Goal: Use online tool/utility: Utilize a website feature to perform a specific function

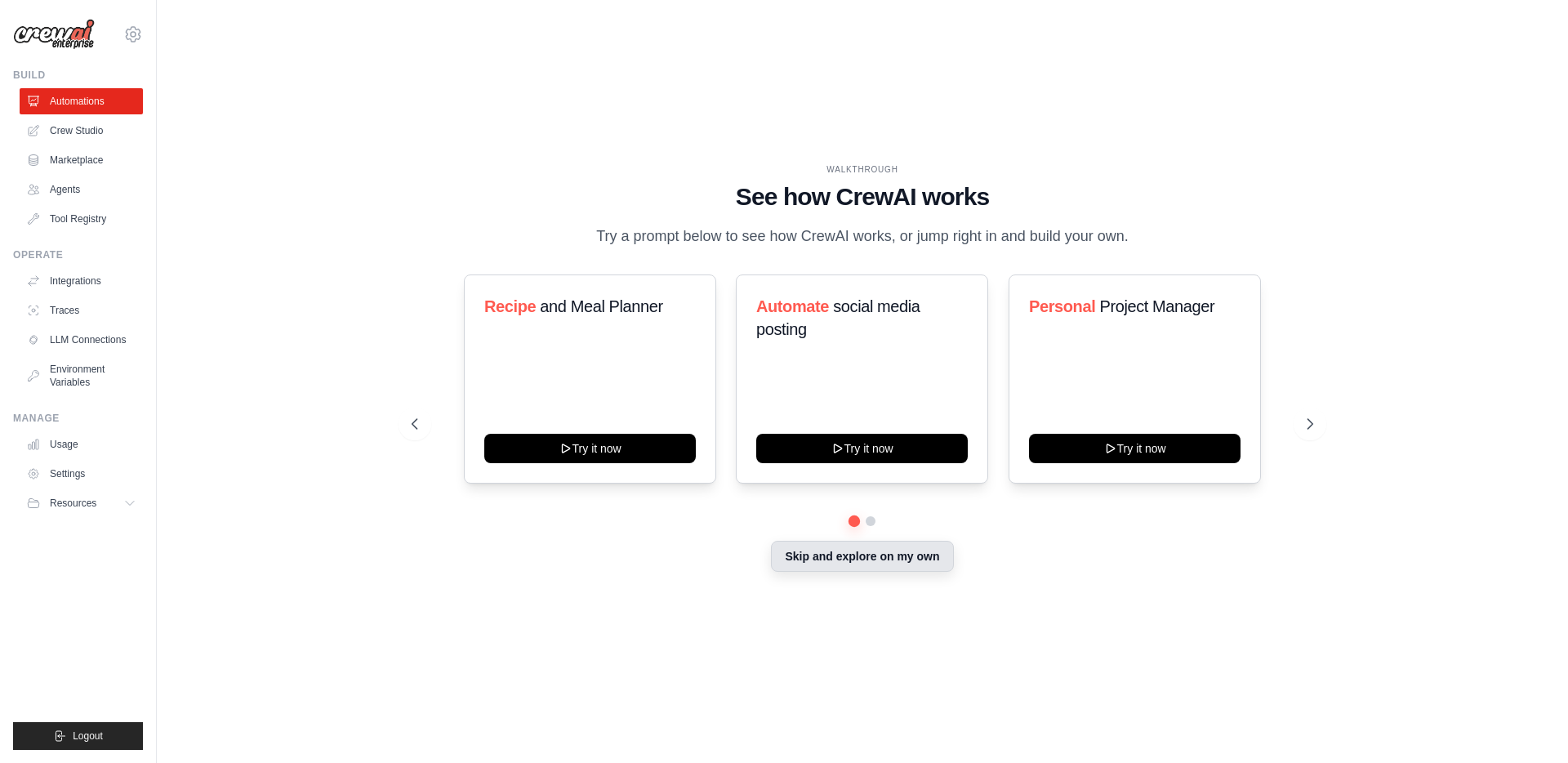
click at [835, 563] on button "Skip and explore on my own" at bounding box center [862, 556] width 182 height 31
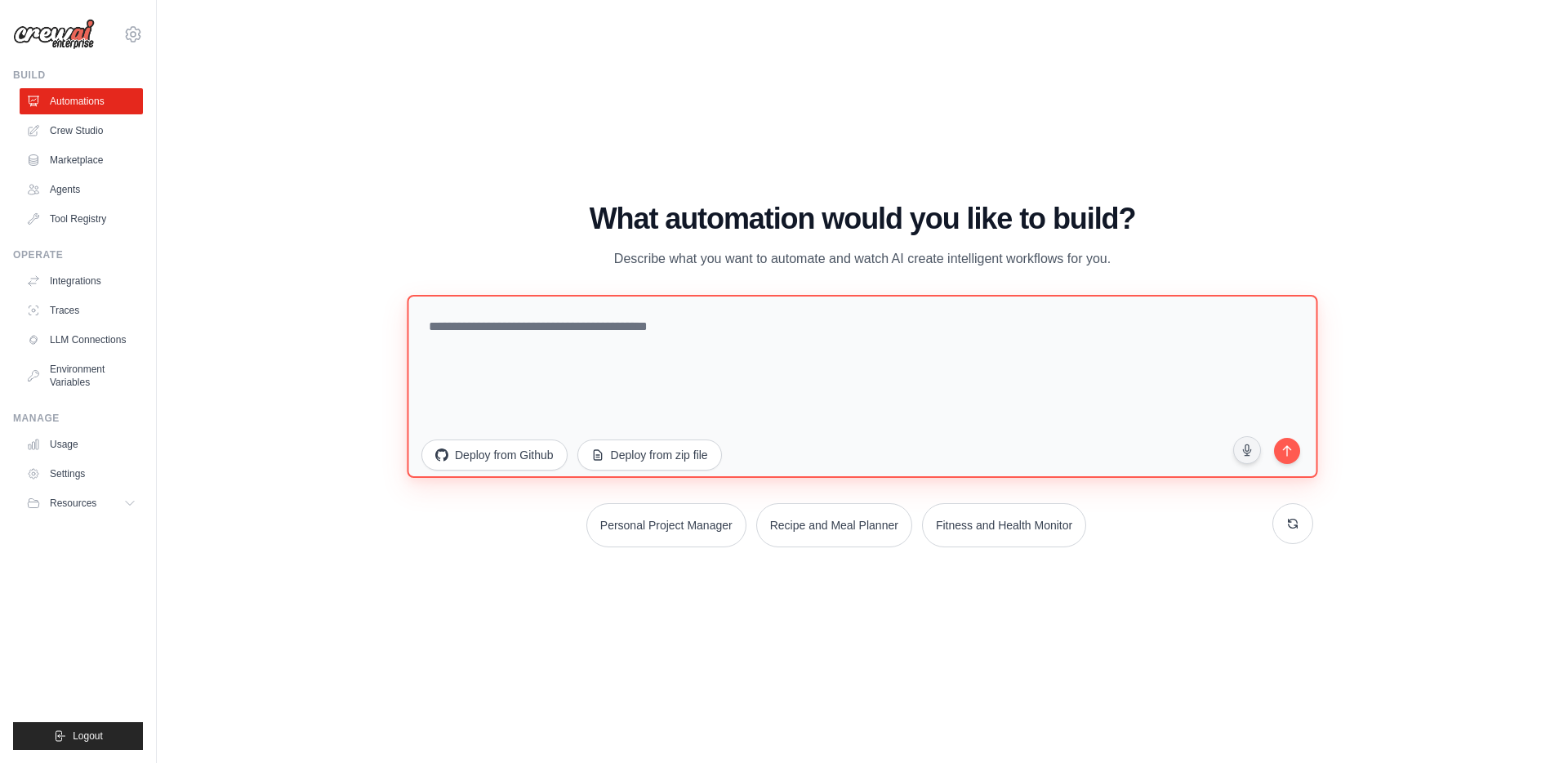
click at [532, 359] on textarea at bounding box center [862, 386] width 910 height 183
type textarea "**********"
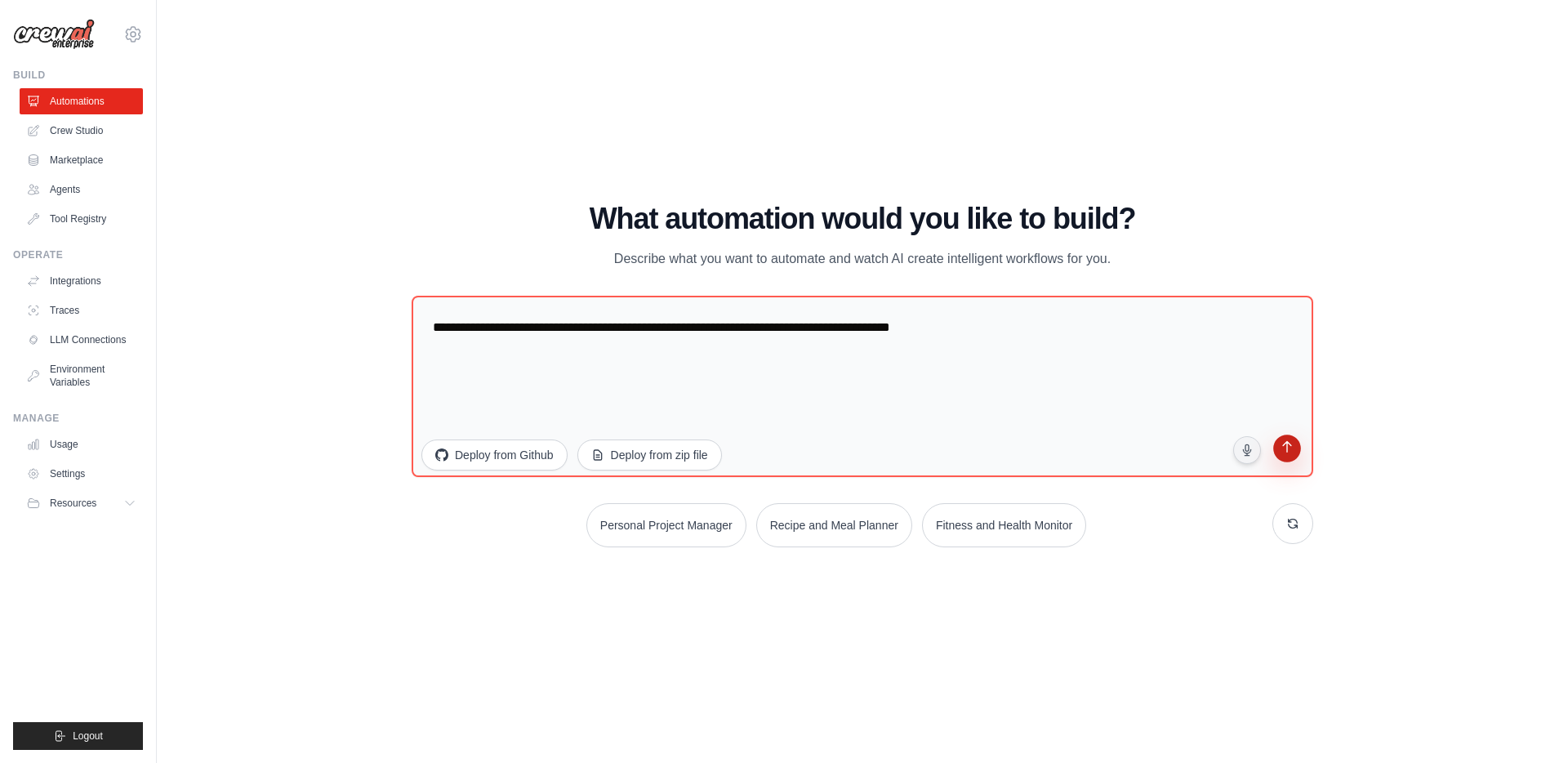
click at [1279, 452] on icon "submit" at bounding box center [1286, 449] width 16 height 16
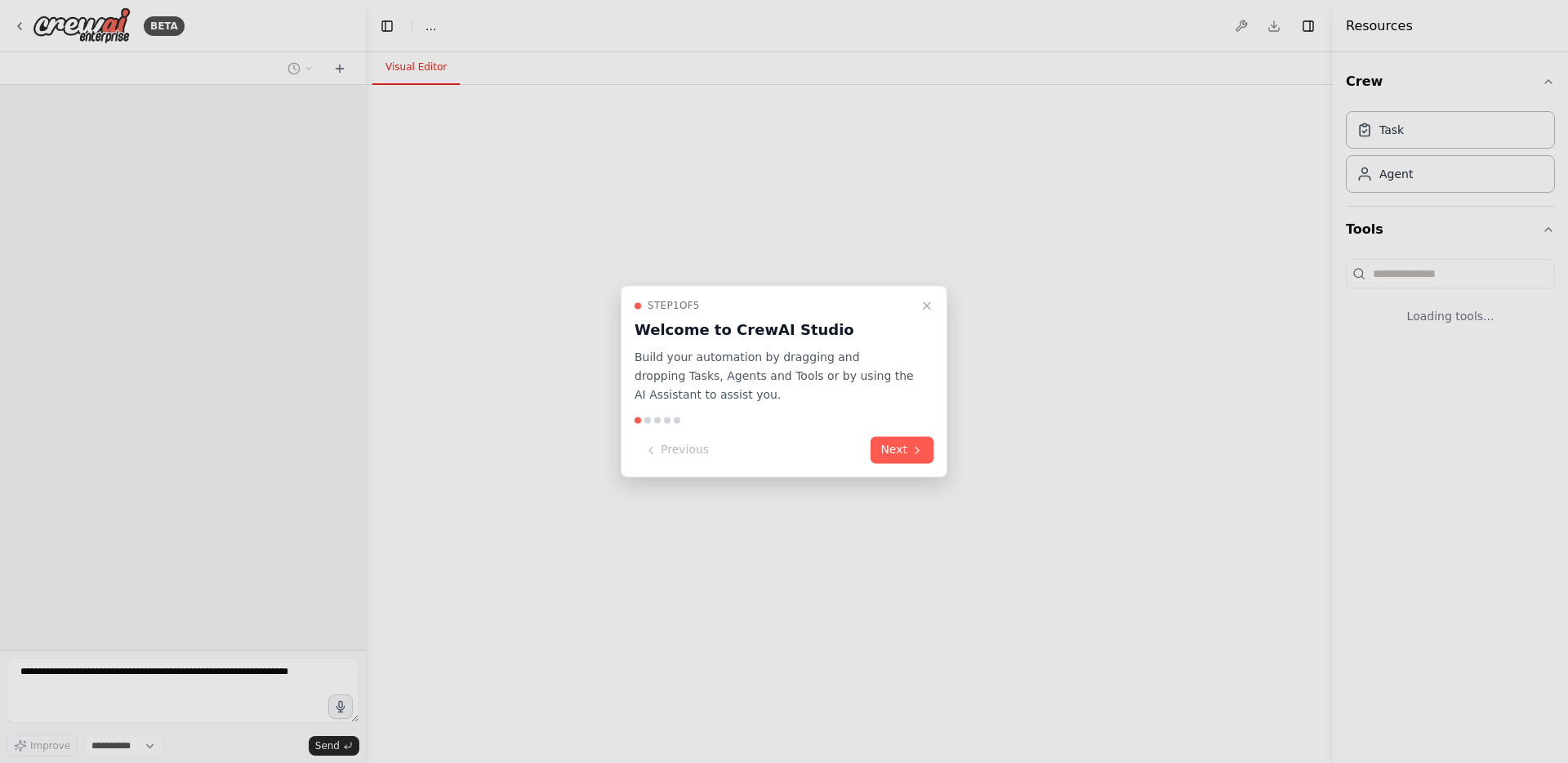
select select "****"
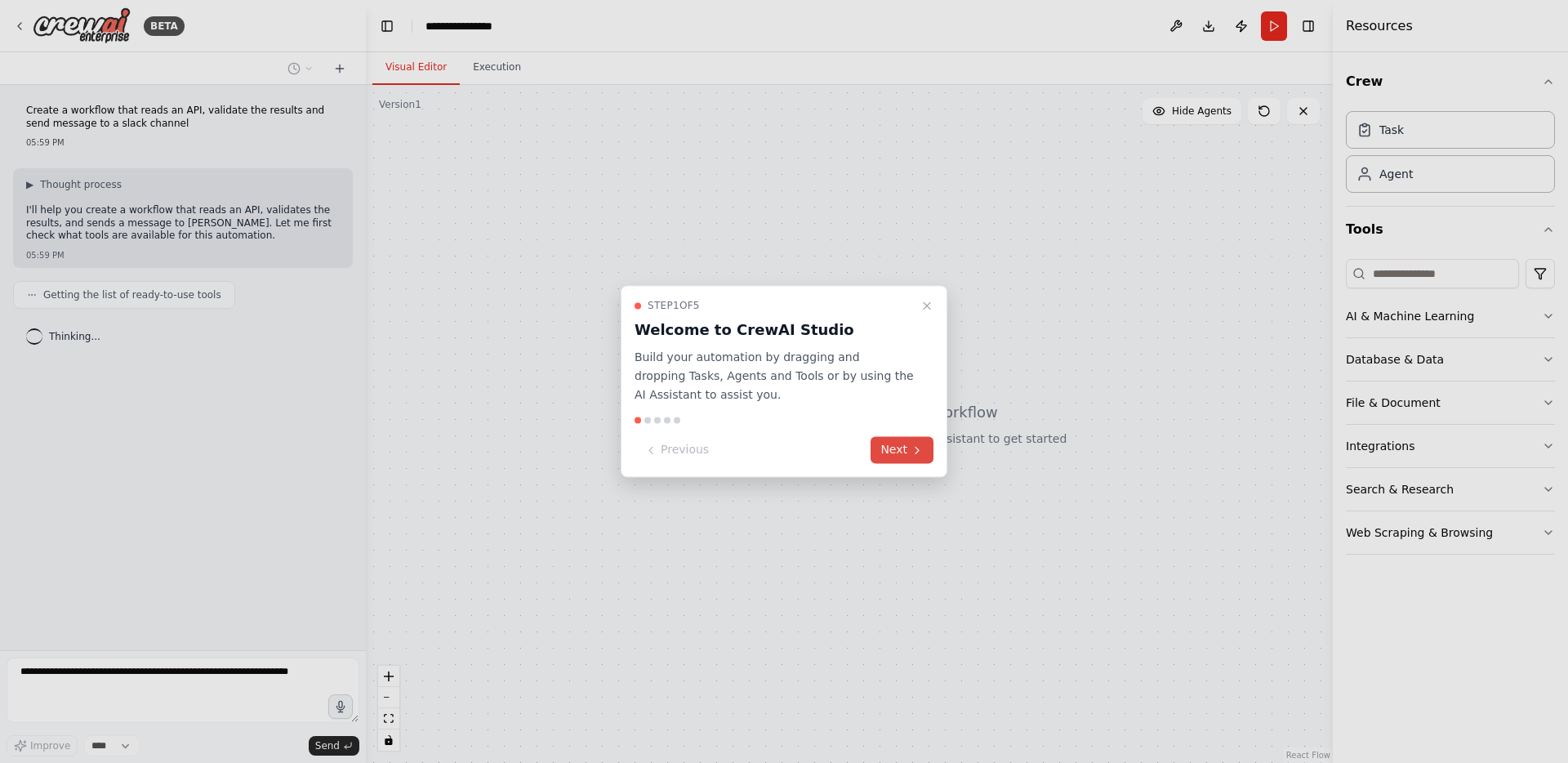
click at [901, 455] on button "Next" at bounding box center [901, 450] width 63 height 27
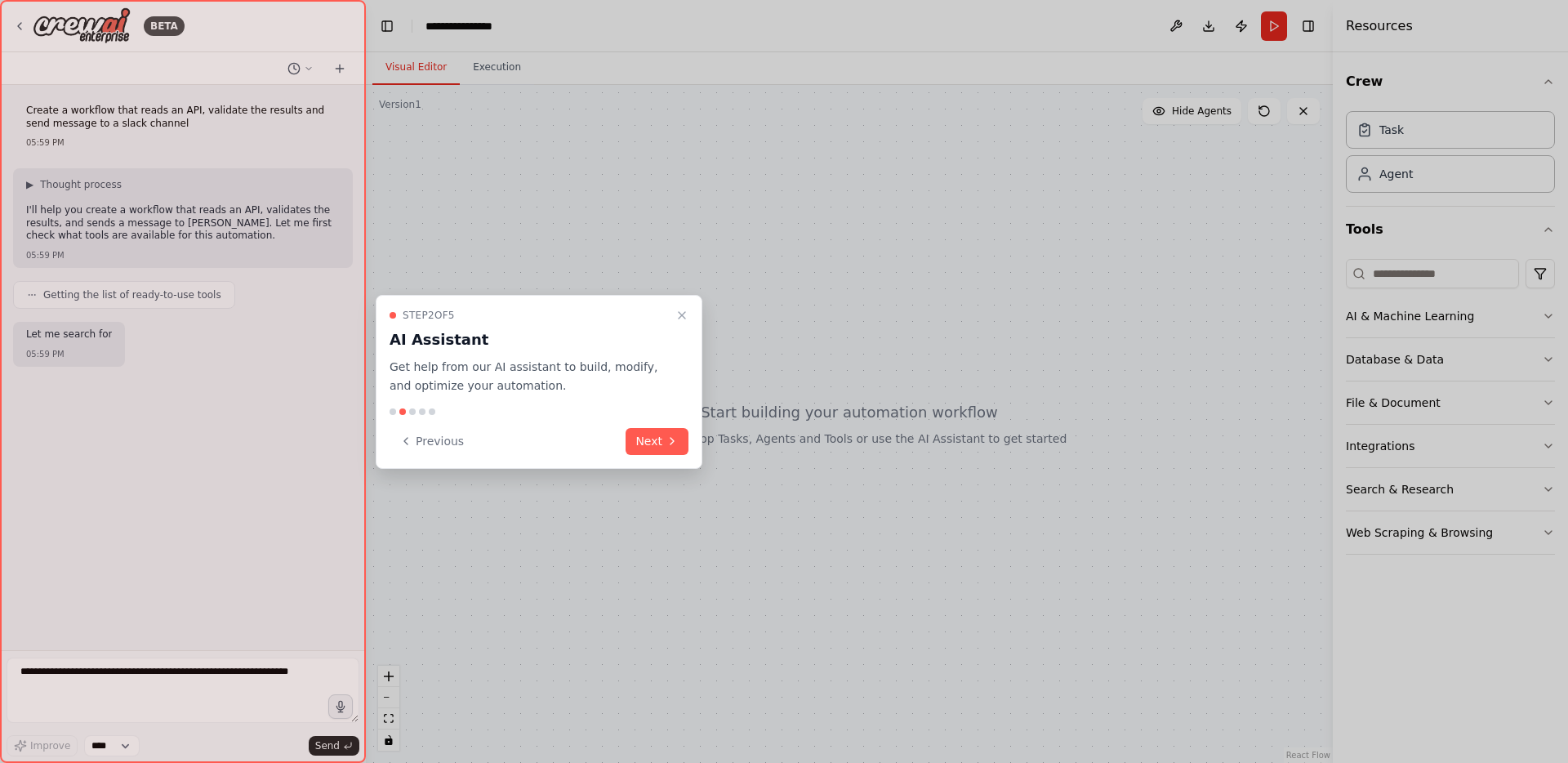
drag, startPoint x: 651, startPoint y: 422, endPoint x: 650, endPoint y: 433, distance: 11.0
click at [651, 422] on div "Step 2 of 5 AI Assistant Get help from our AI assistant to build, modify, and o…" at bounding box center [539, 382] width 326 height 174
click at [650, 434] on button "Next" at bounding box center [657, 441] width 63 height 27
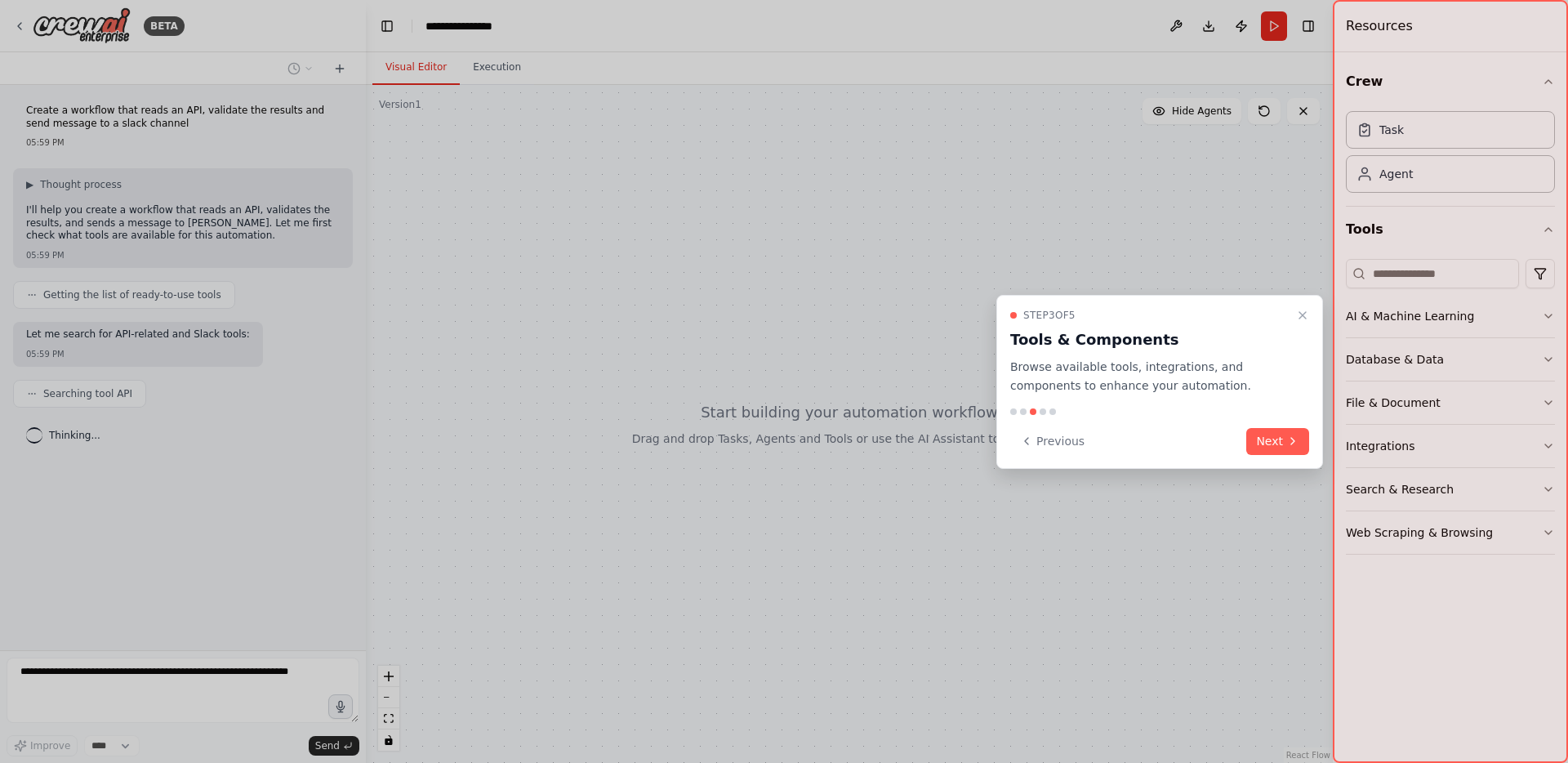
click at [1286, 437] on icon at bounding box center [1292, 441] width 13 height 13
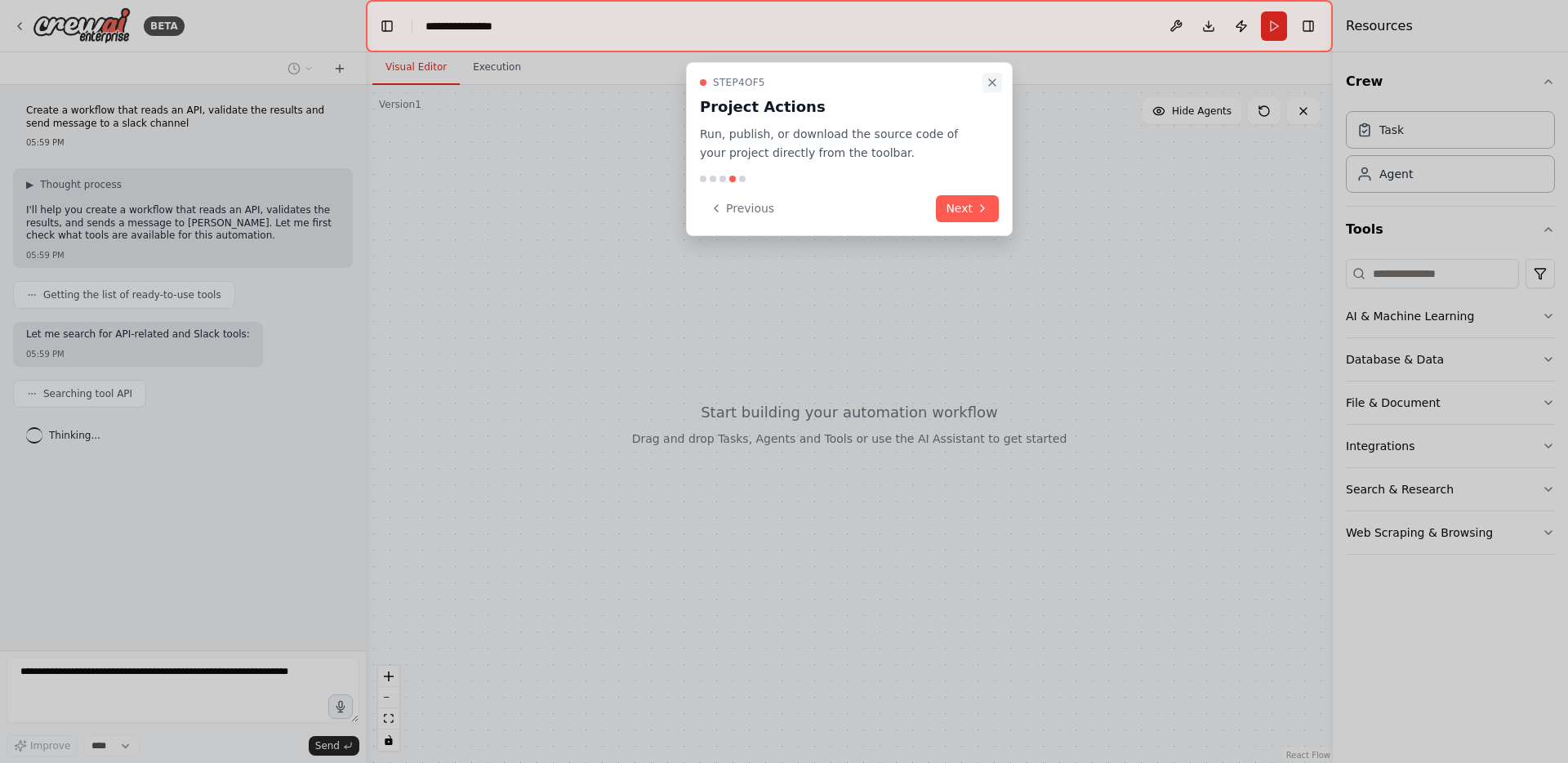
click at [990, 89] on icon "Close walkthrough" at bounding box center [992, 83] width 13 height 13
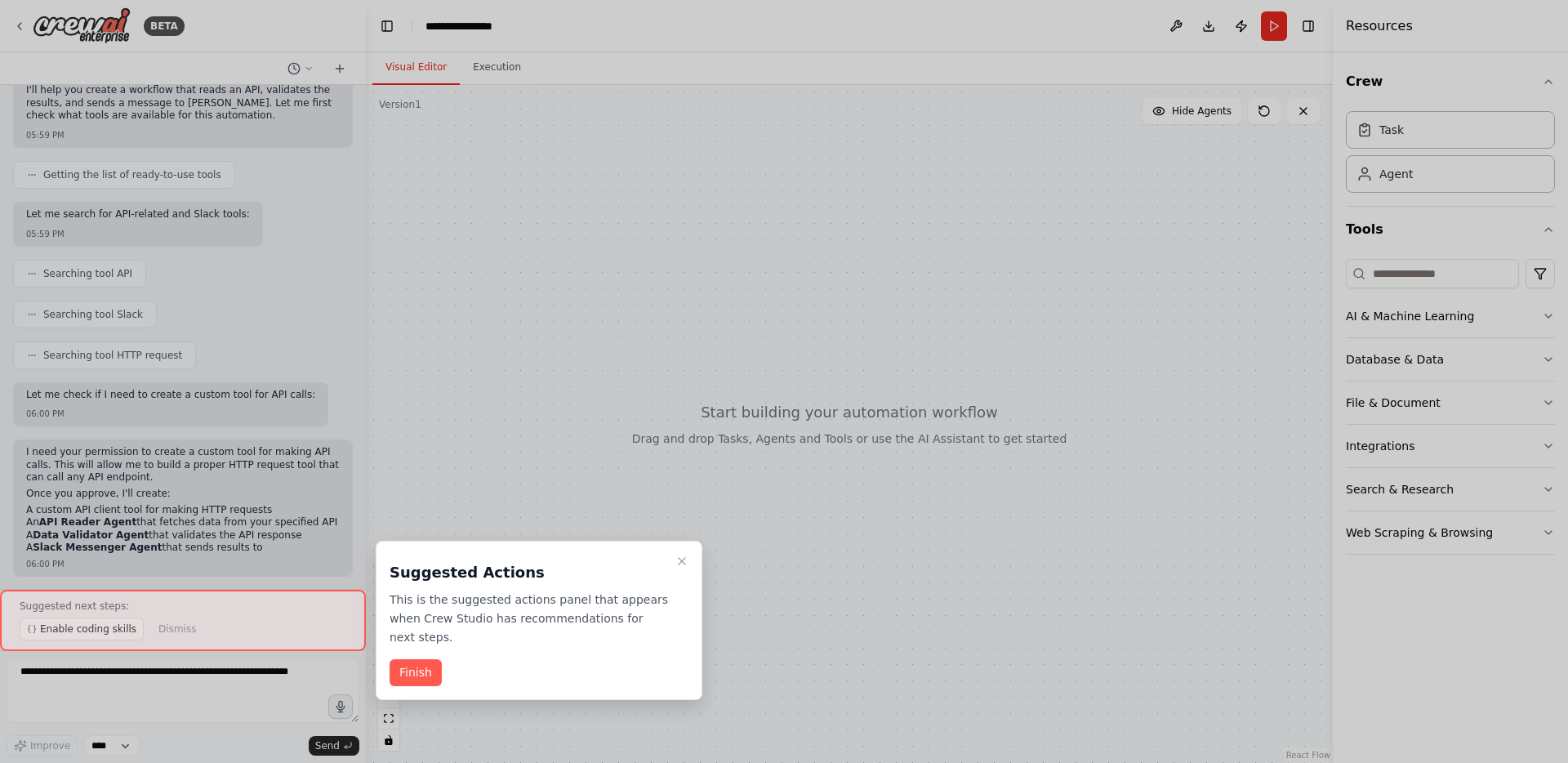
click at [411, 678] on button "Finish" at bounding box center [416, 673] width 52 height 27
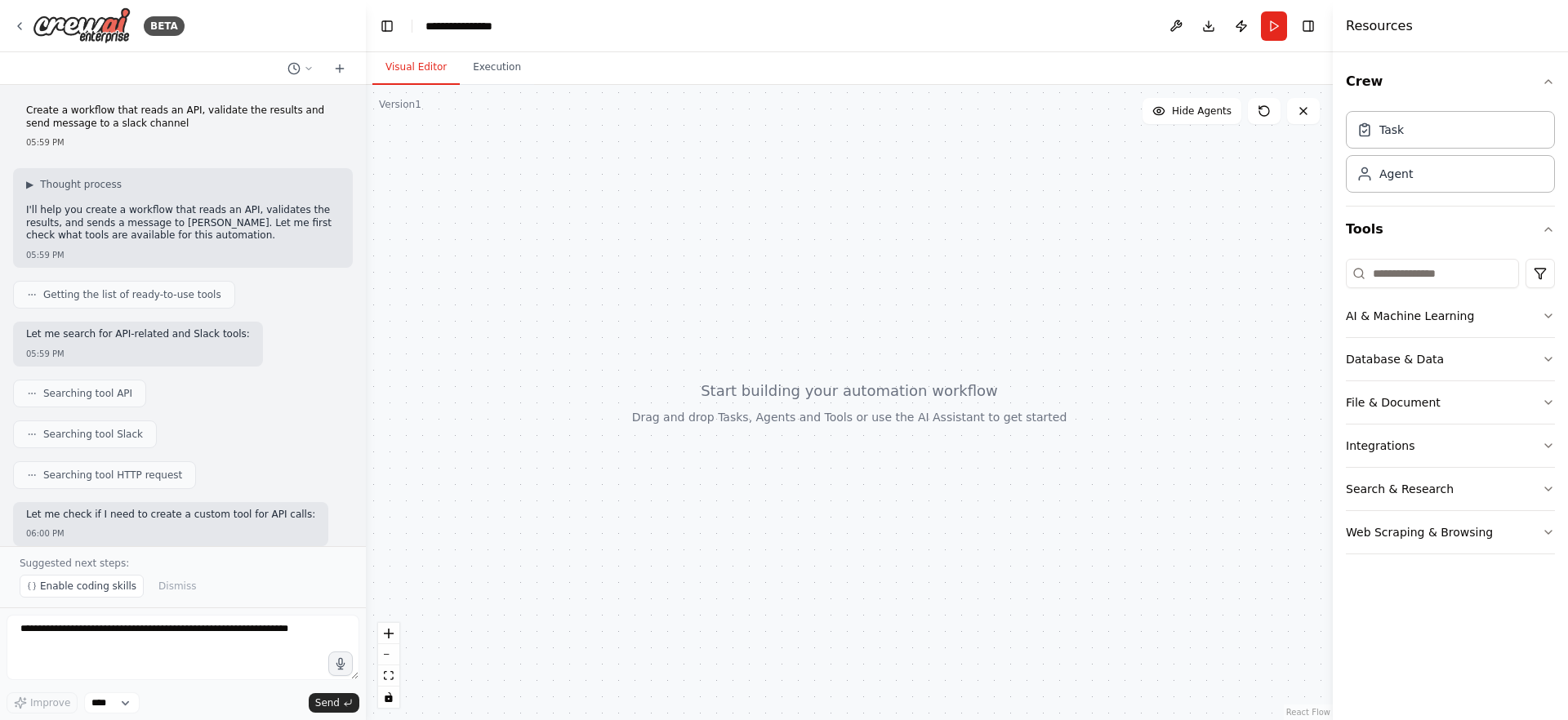
drag, startPoint x: 132, startPoint y: 116, endPoint x: 253, endPoint y: 112, distance: 121.1
click at [253, 112] on p "Create a workflow that reads an API, validate the results and send message to a…" at bounding box center [183, 116] width 313 height 25
drag, startPoint x: 195, startPoint y: 115, endPoint x: 289, endPoint y: 110, distance: 94.1
click at [289, 110] on p "Create a workflow that reads an API, validate the results and send message to a…" at bounding box center [183, 116] width 313 height 25
drag, startPoint x: 66, startPoint y: 121, endPoint x: 251, endPoint y: 125, distance: 185.0
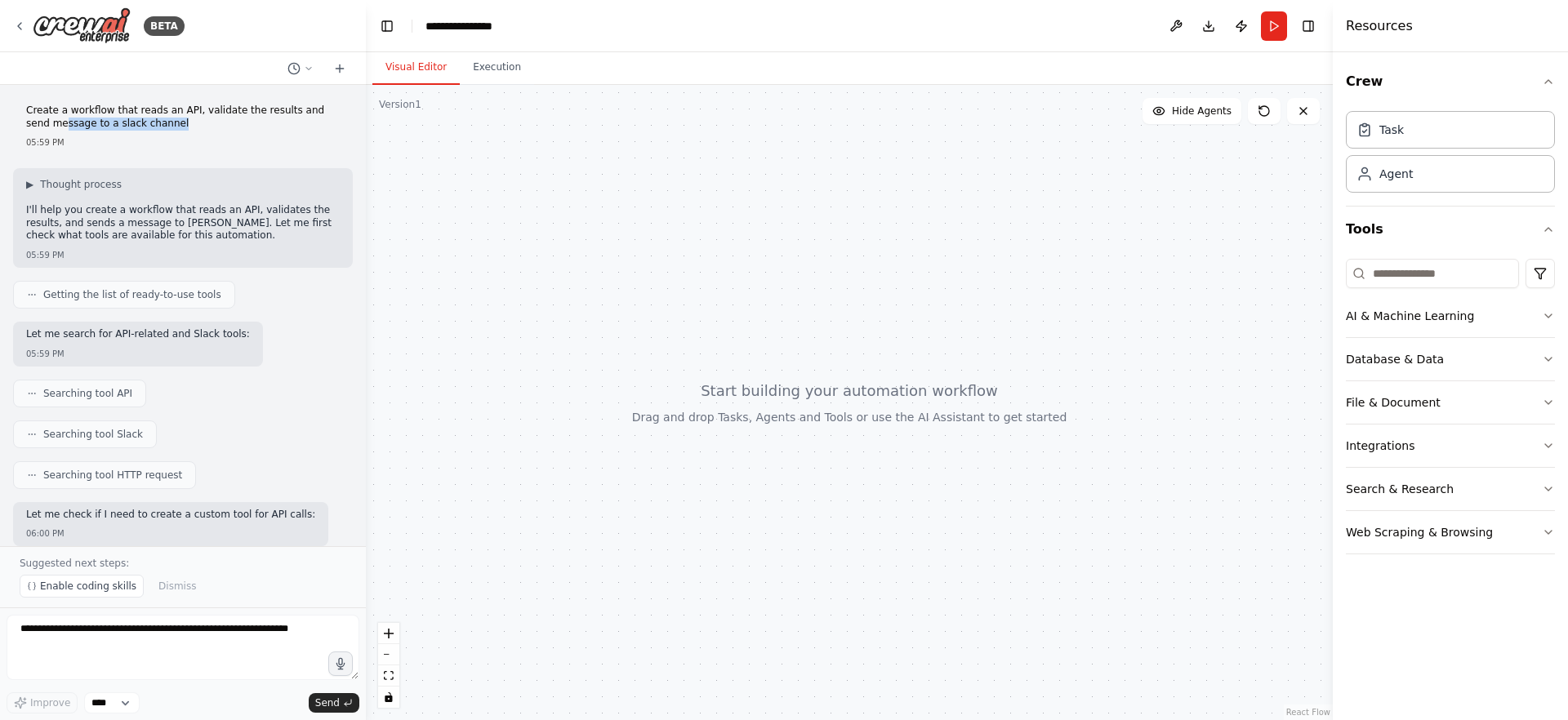
click at [251, 125] on p "Create a workflow that reads an API, validate the results and send message to a…" at bounding box center [183, 116] width 313 height 25
drag, startPoint x: 96, startPoint y: 298, endPoint x: 240, endPoint y: 298, distance: 144.0
click at [240, 298] on div "Getting the list of ready-to-use tools" at bounding box center [183, 295] width 340 height 28
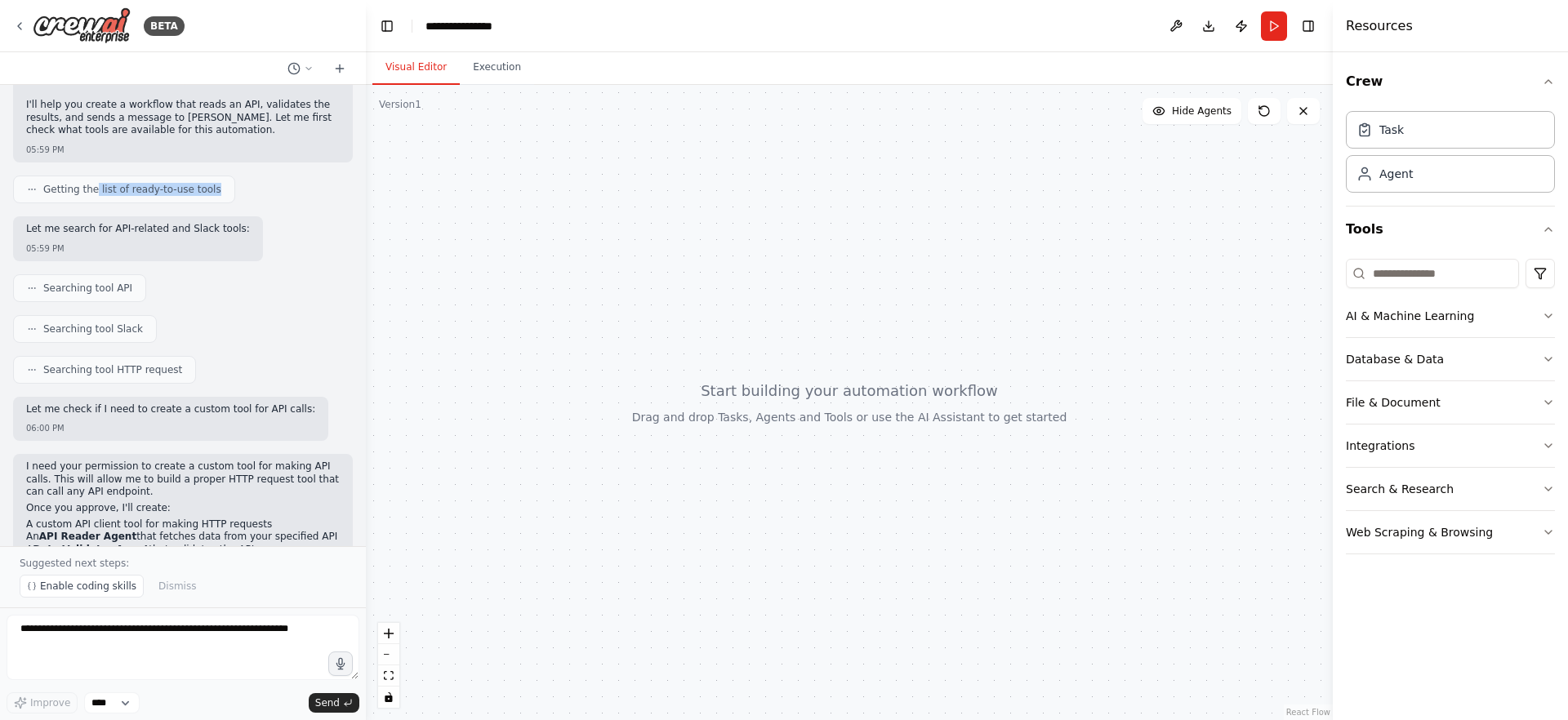
scroll to position [116, 0]
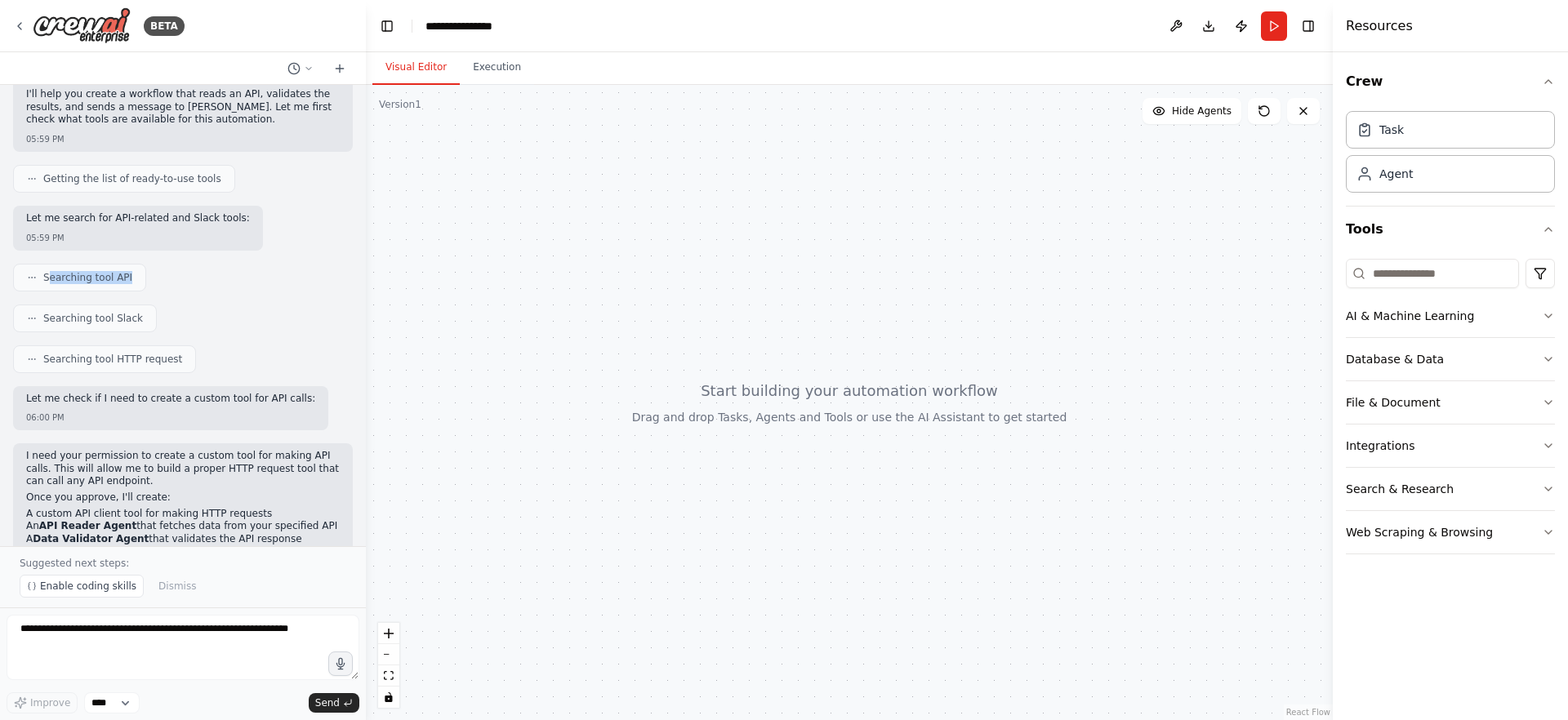
drag, startPoint x: 49, startPoint y: 280, endPoint x: 155, endPoint y: 277, distance: 106.0
click at [155, 277] on div "Searching tool API" at bounding box center [183, 278] width 340 height 28
drag, startPoint x: 134, startPoint y: 316, endPoint x: 150, endPoint y: 317, distance: 16.0
click at [141, 316] on div "Searching tool Slack" at bounding box center [84, 318] width 144 height 28
drag, startPoint x: 54, startPoint y: 353, endPoint x: 207, endPoint y: 363, distance: 153.3
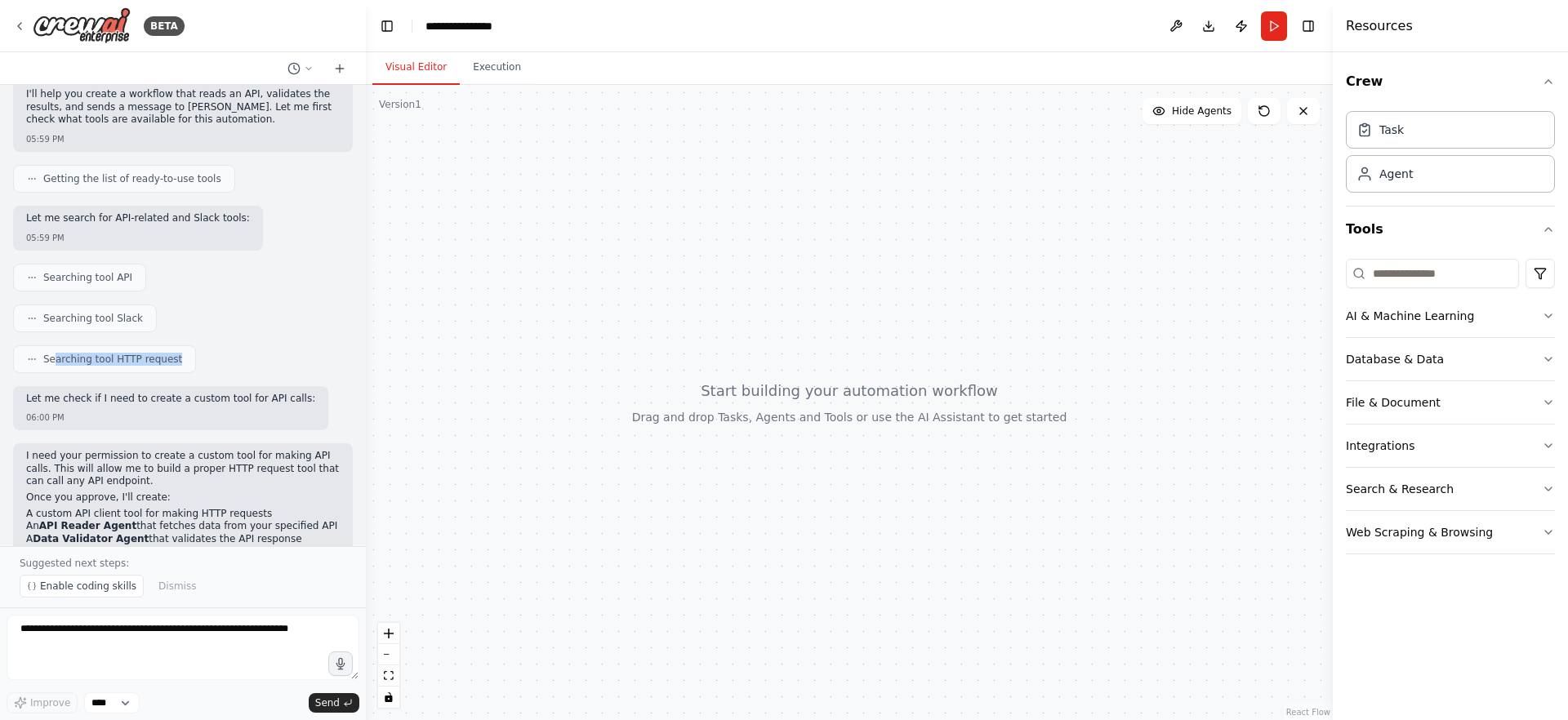
click at [206, 363] on div "Searching tool HTTP request" at bounding box center [183, 359] width 340 height 28
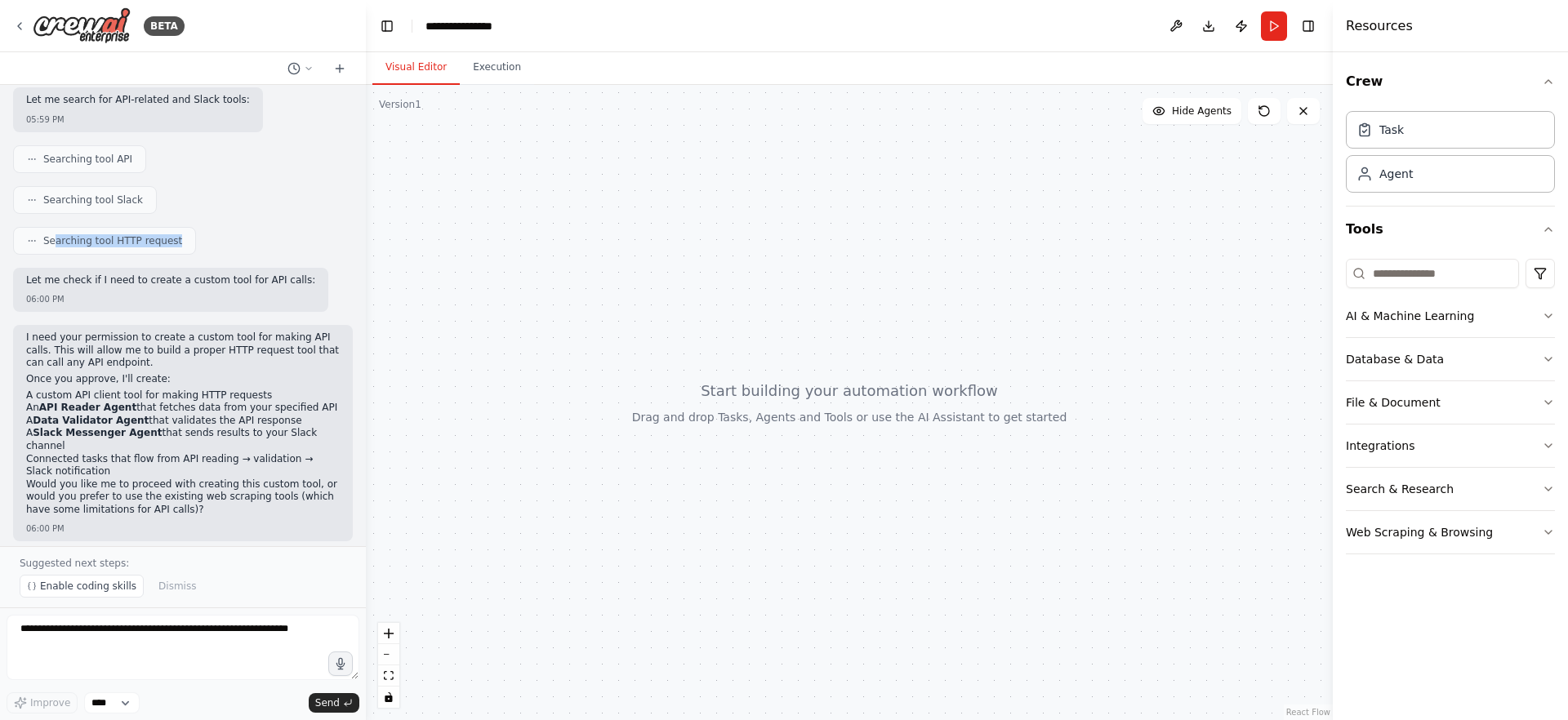
scroll to position [242, 0]
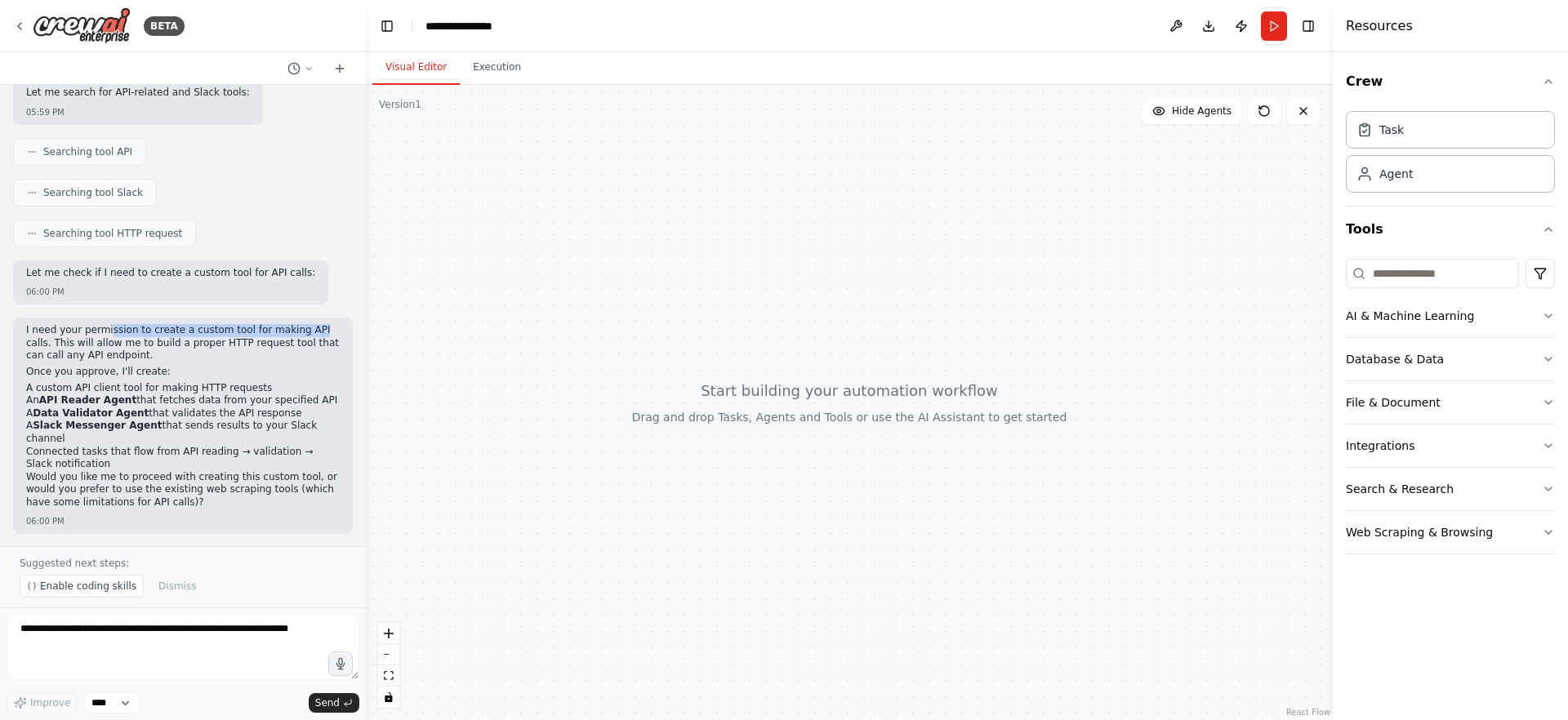
drag, startPoint x: 107, startPoint y: 333, endPoint x: 310, endPoint y: 336, distance: 203.0
click at [310, 336] on p "I need your permission to create a custom tool for making API calls. This will …" at bounding box center [183, 343] width 313 height 39
click at [93, 589] on span "Enable coding skills" at bounding box center [88, 586] width 96 height 13
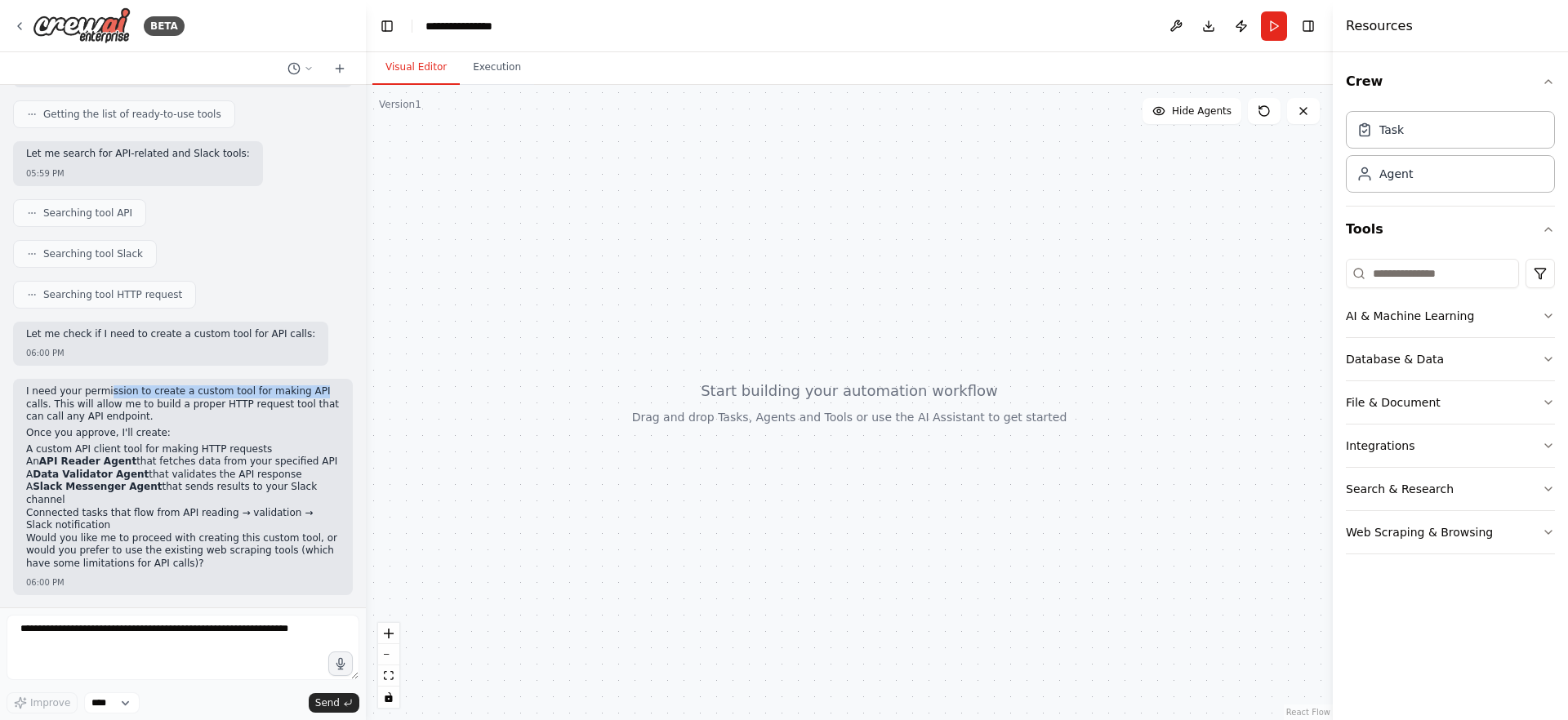
scroll to position [223, 0]
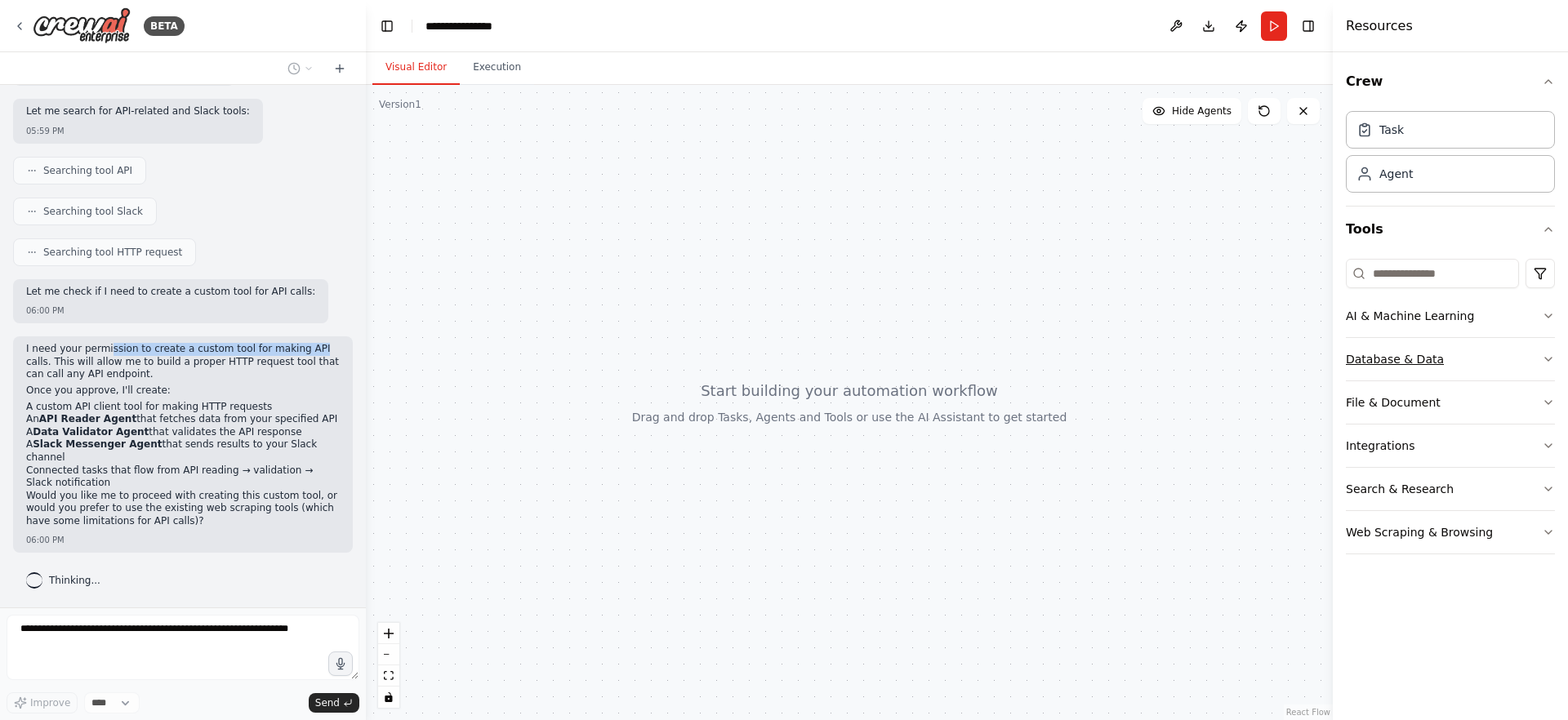
click at [1545, 355] on icon "button" at bounding box center [1548, 359] width 13 height 13
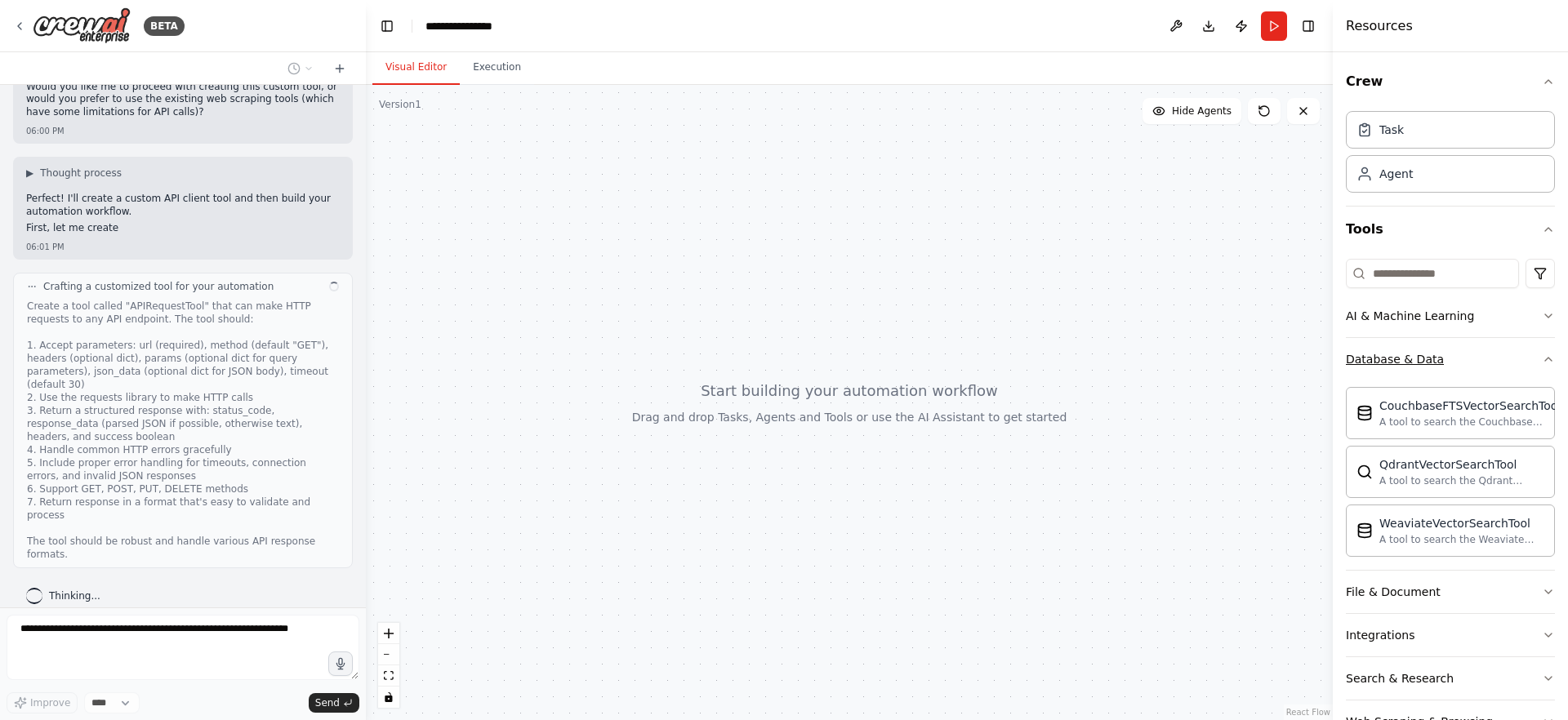
scroll to position [648, 0]
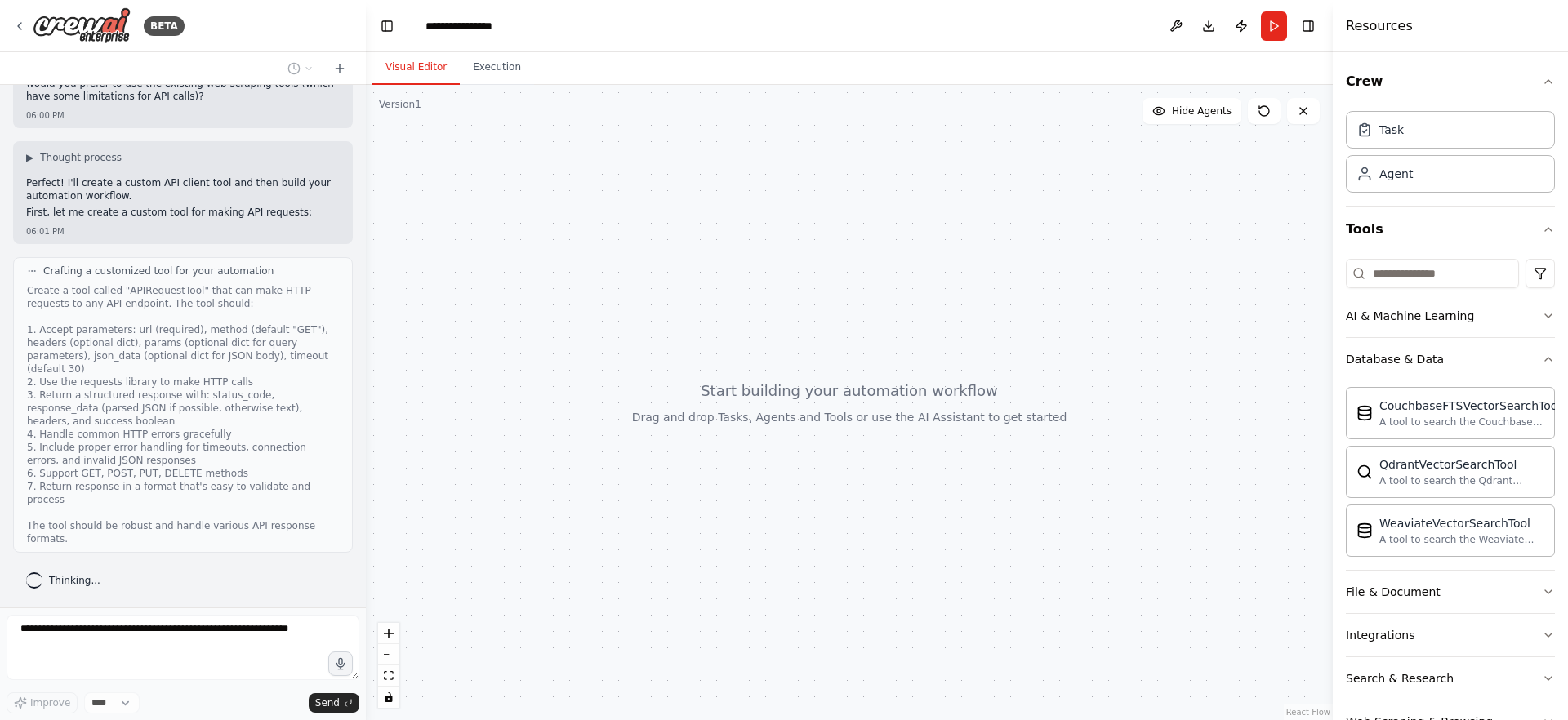
click at [132, 296] on div "Create a tool called "APIRequestTool" that can make HTTP requests to any API en…" at bounding box center [183, 415] width 312 height 262
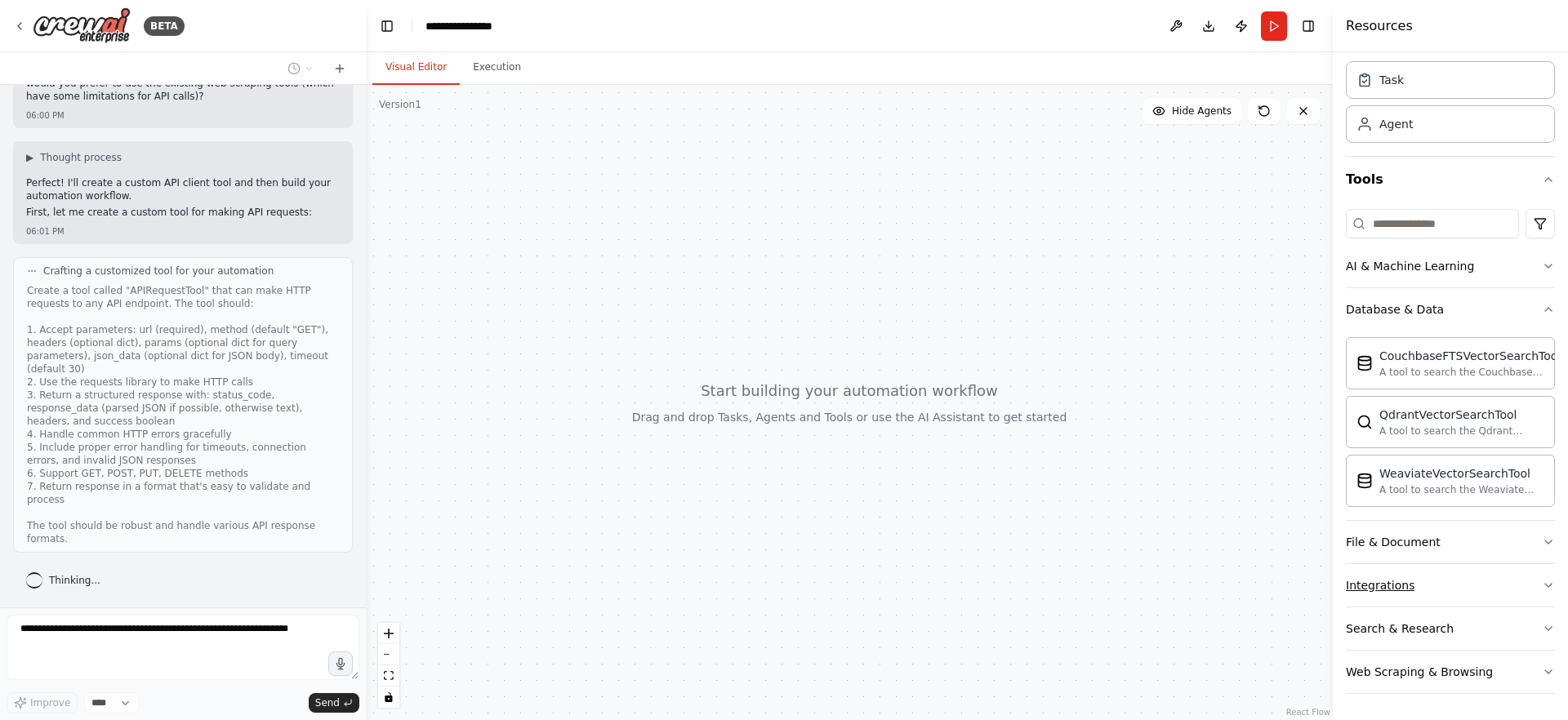
click at [1454, 579] on button "Integrations" at bounding box center [1450, 586] width 209 height 43
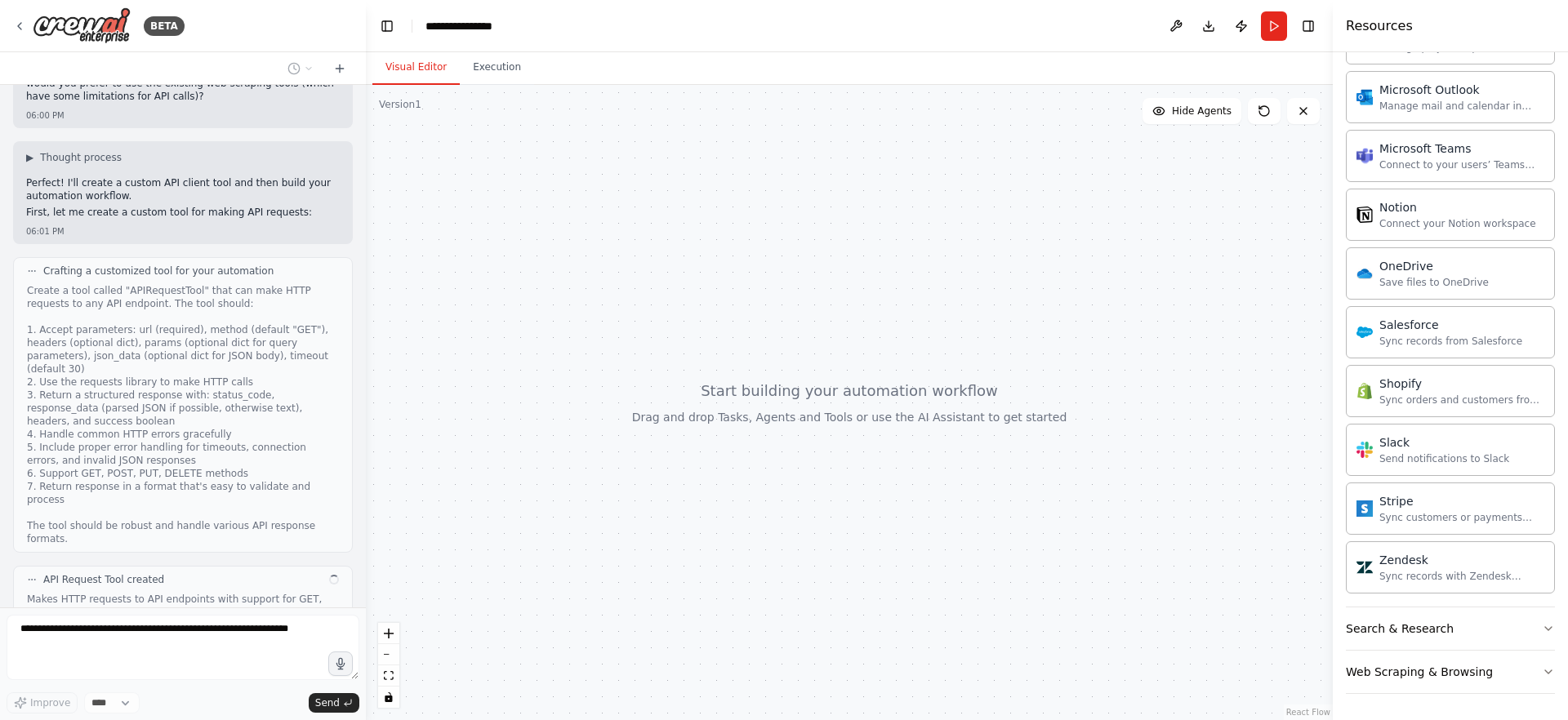
scroll to position [754, 0]
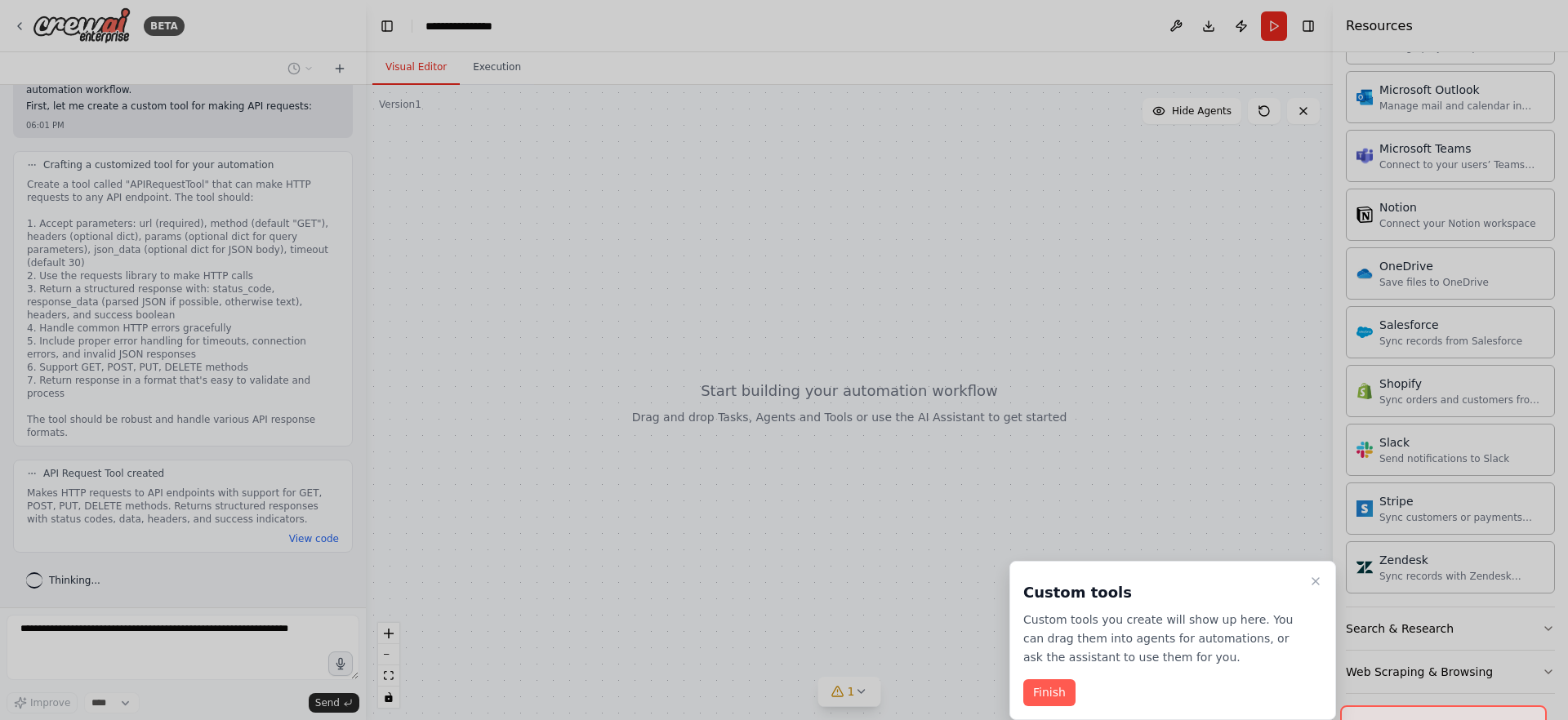
click at [1061, 690] on button "Finish" at bounding box center [1050, 692] width 52 height 27
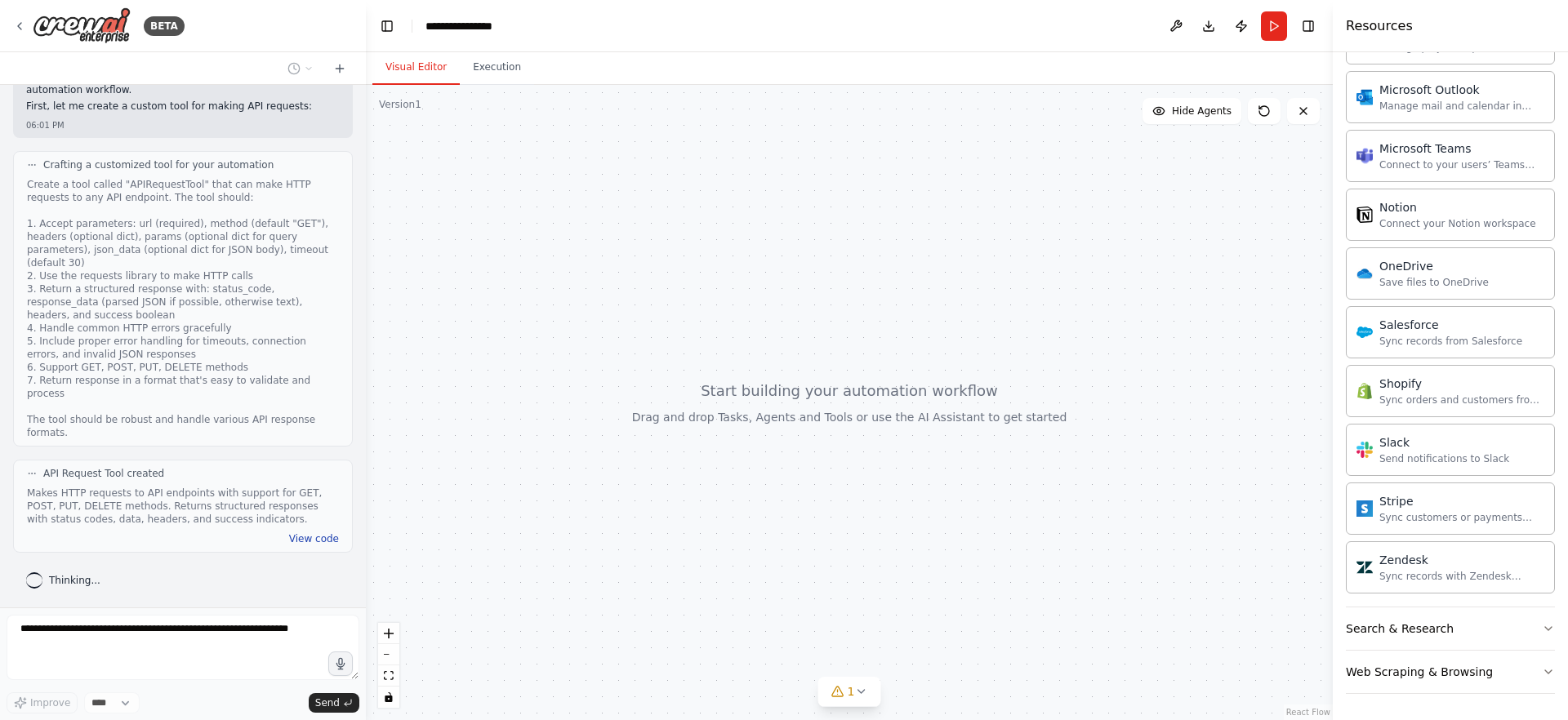
click at [309, 536] on button "View code" at bounding box center [313, 539] width 50 height 13
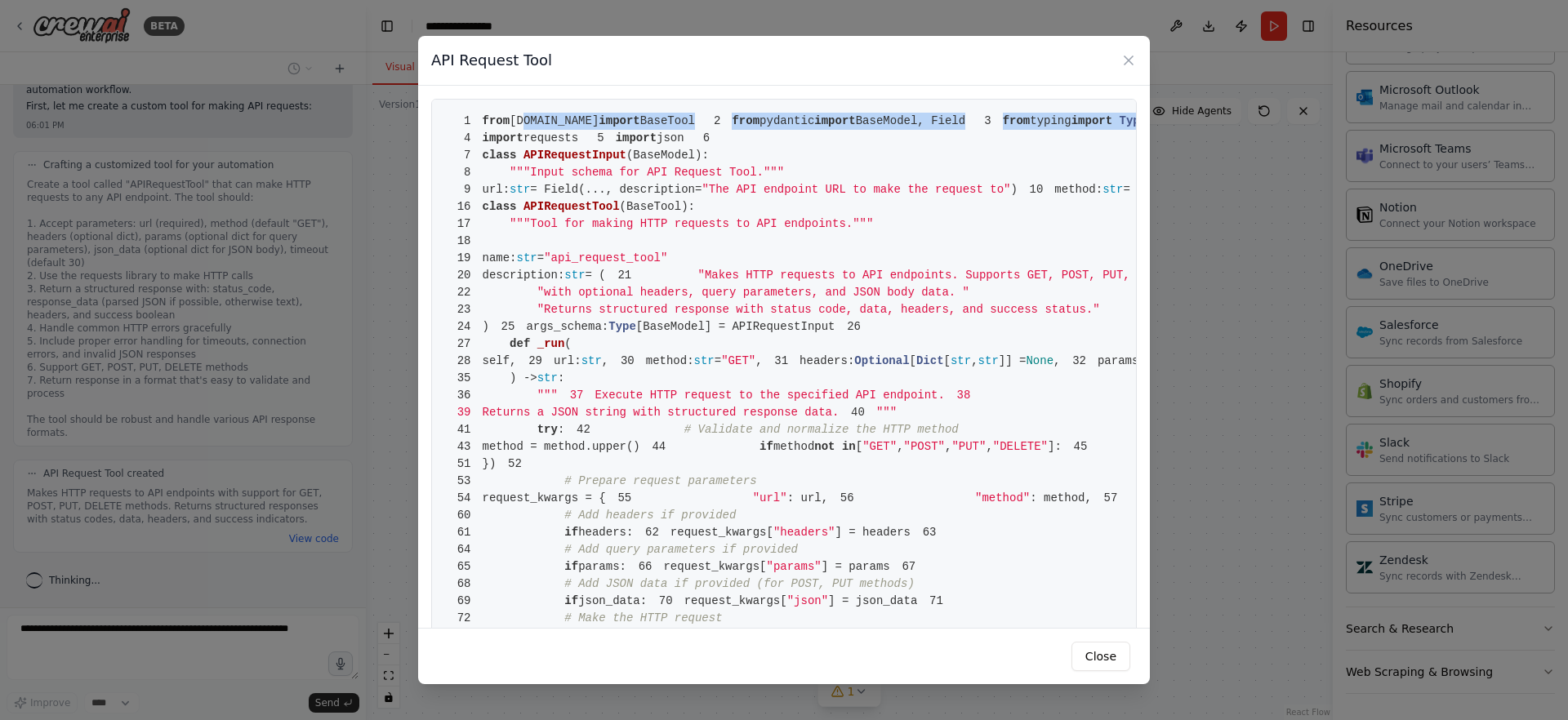
drag, startPoint x: 525, startPoint y: 125, endPoint x: 746, endPoint y: 153, distance: 222.8
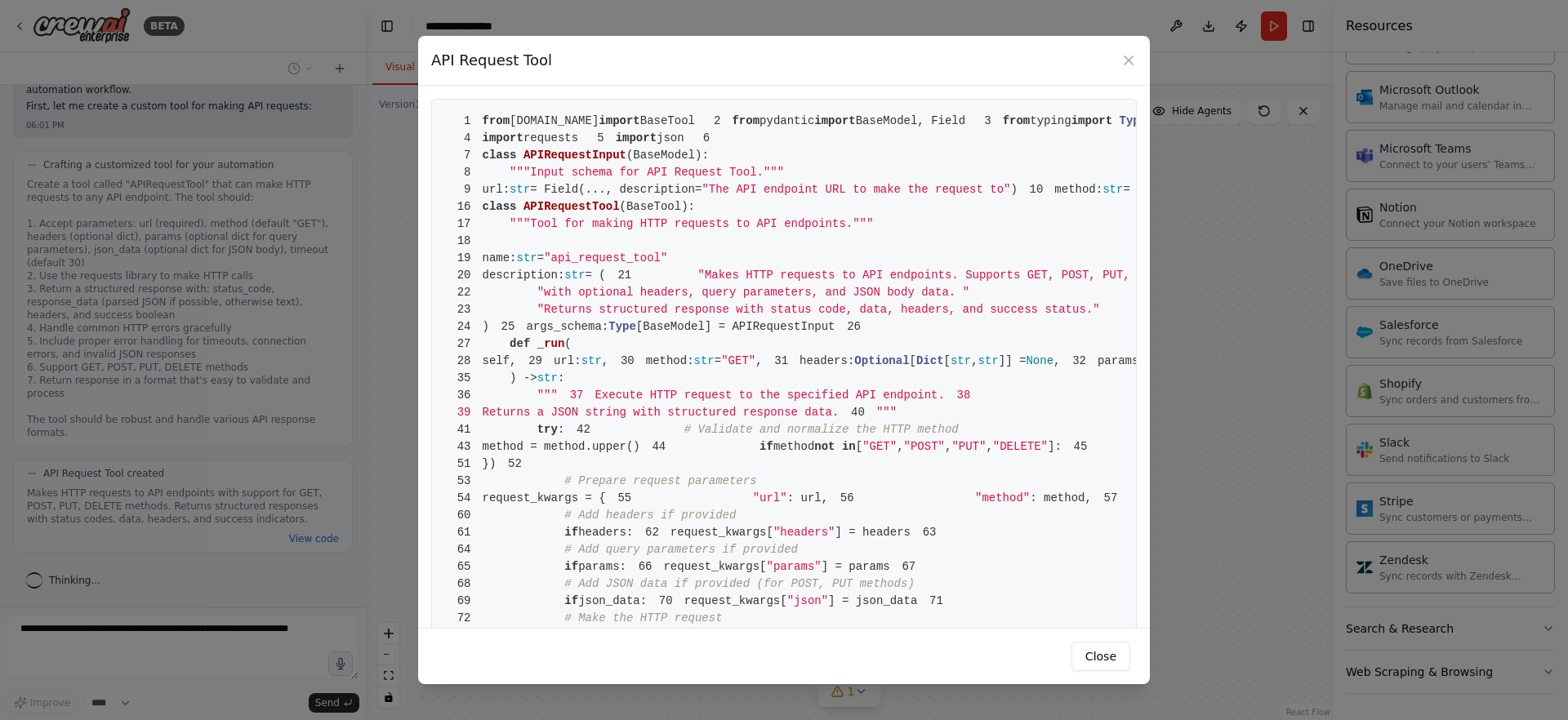
click at [717, 228] on pre "1 from crewai.tools import BaseTool 2 from pydantic import BaseModel, Field 3 f…" at bounding box center [784, 481] width 705 height 765
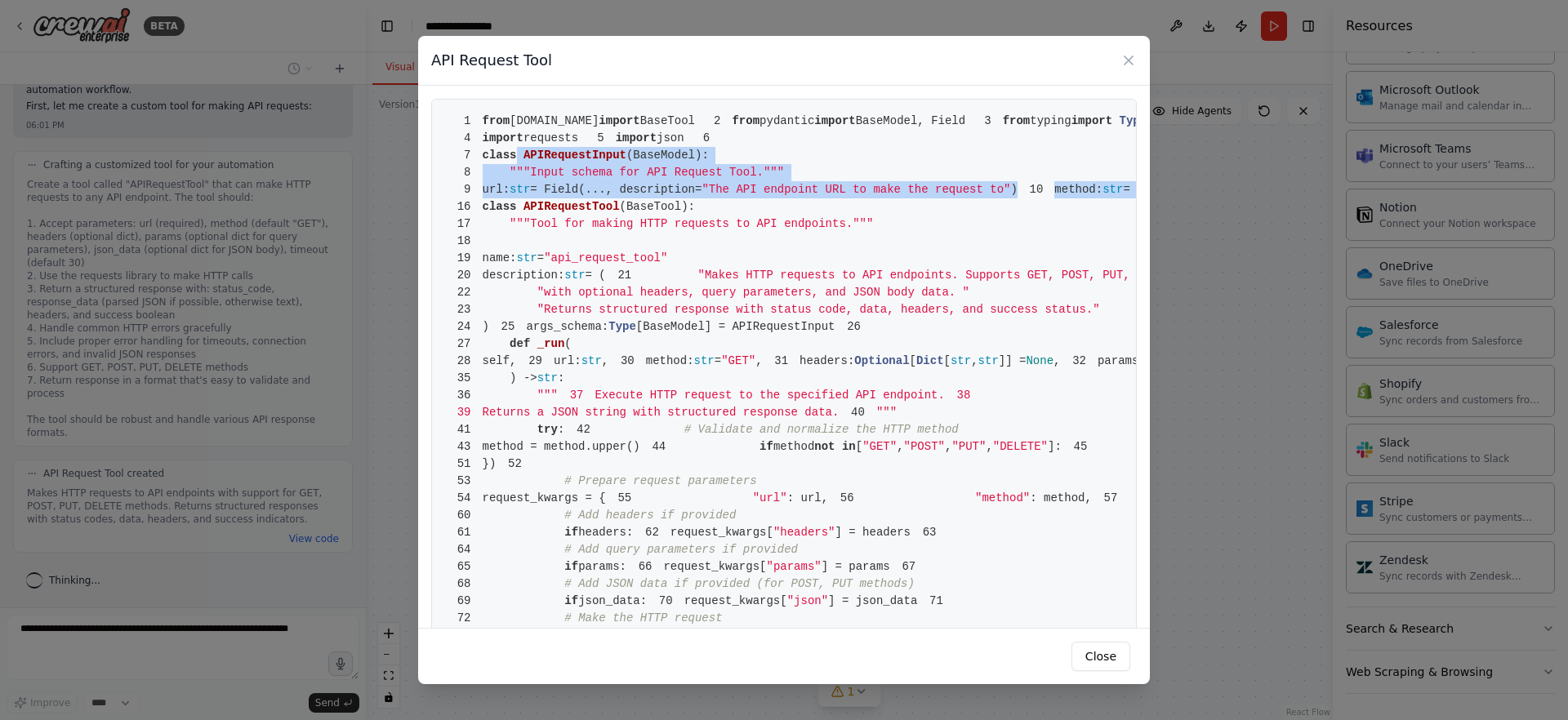
drag, startPoint x: 521, startPoint y: 230, endPoint x: 817, endPoint y: 294, distance: 302.8
click at [817, 294] on pre "1 from crewai.tools import BaseTool 2 from pydantic import BaseModel, Field 3 f…" at bounding box center [784, 481] width 705 height 765
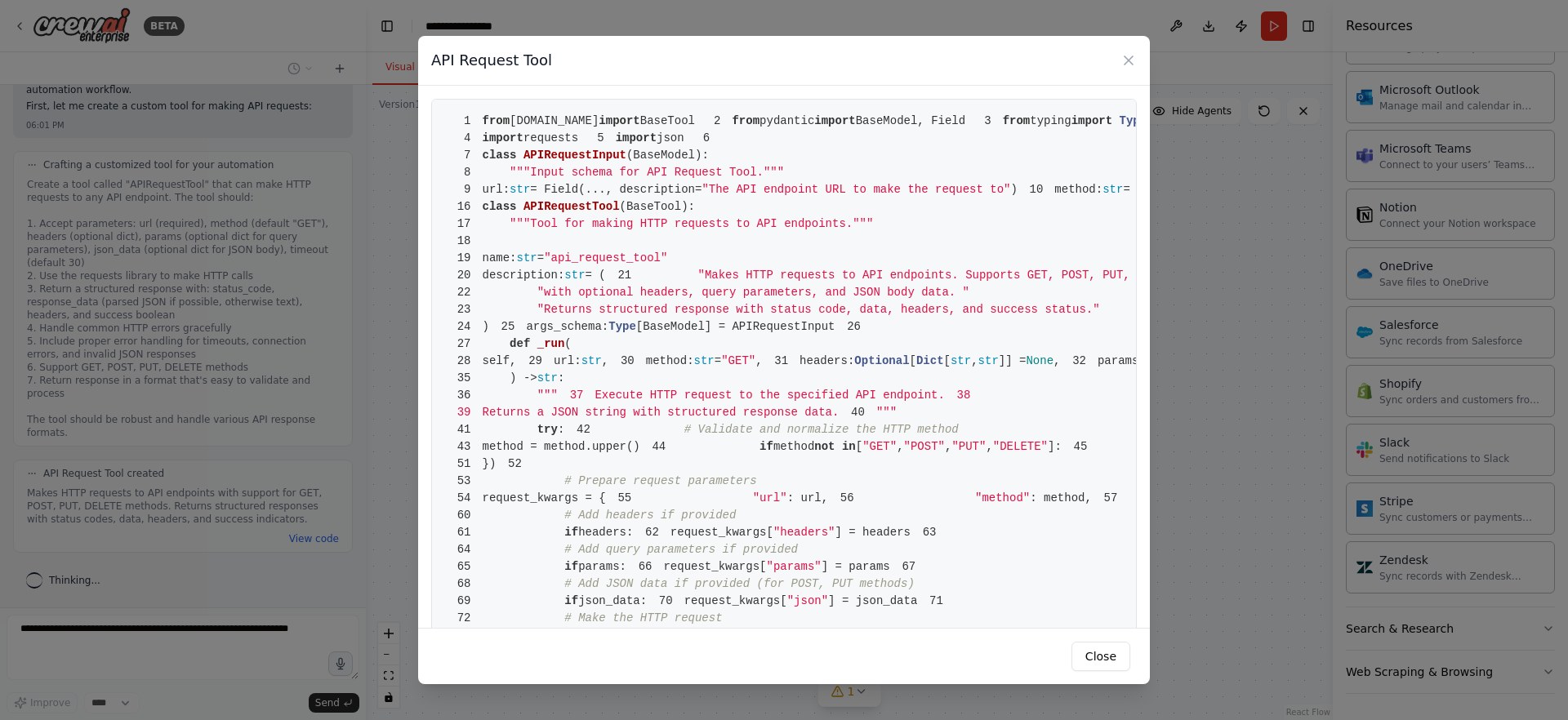
click at [776, 382] on pre "1 from crewai.tools import BaseTool 2 from pydantic import BaseModel, Field 3 f…" at bounding box center [784, 481] width 705 height 765
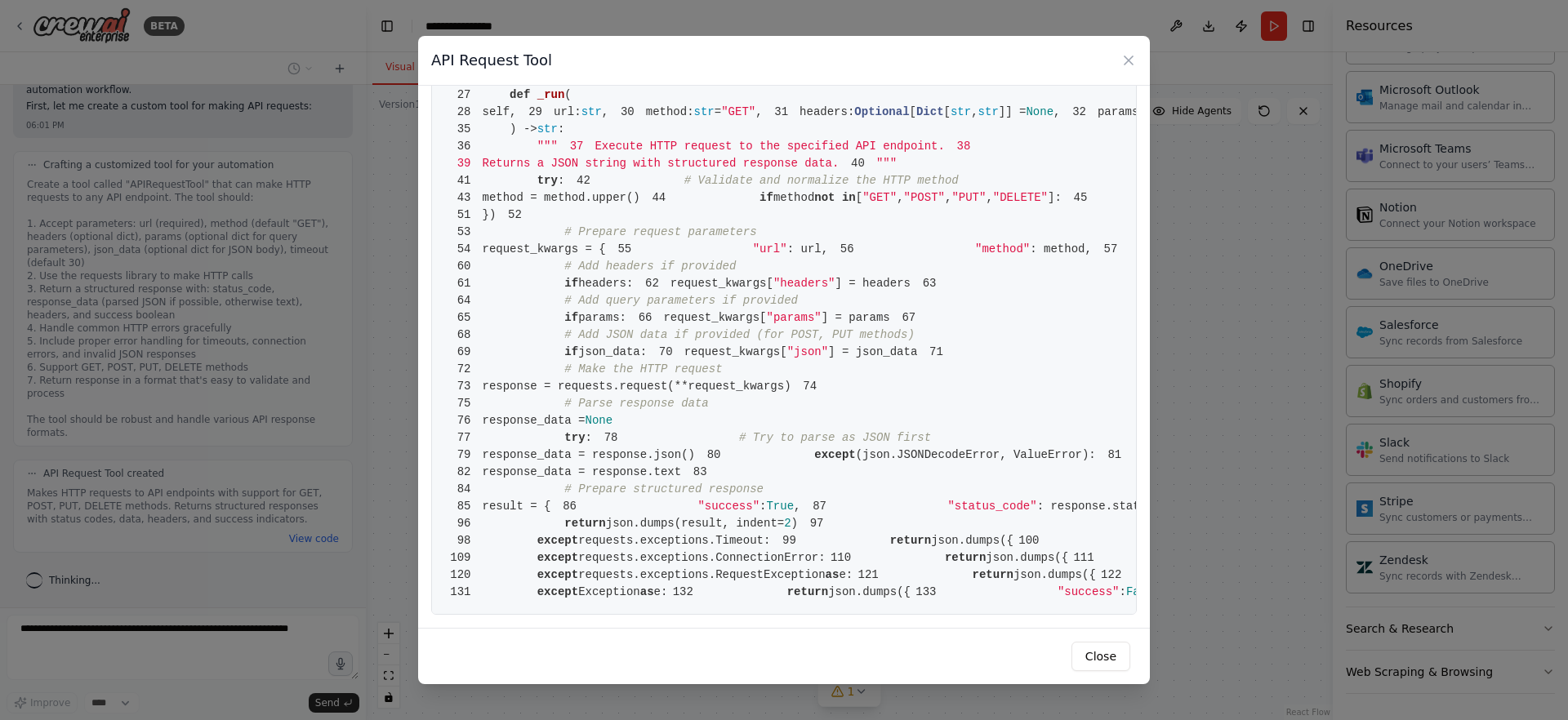
scroll to position [1494, 0]
click at [1096, 654] on button "Close" at bounding box center [1101, 657] width 59 height 30
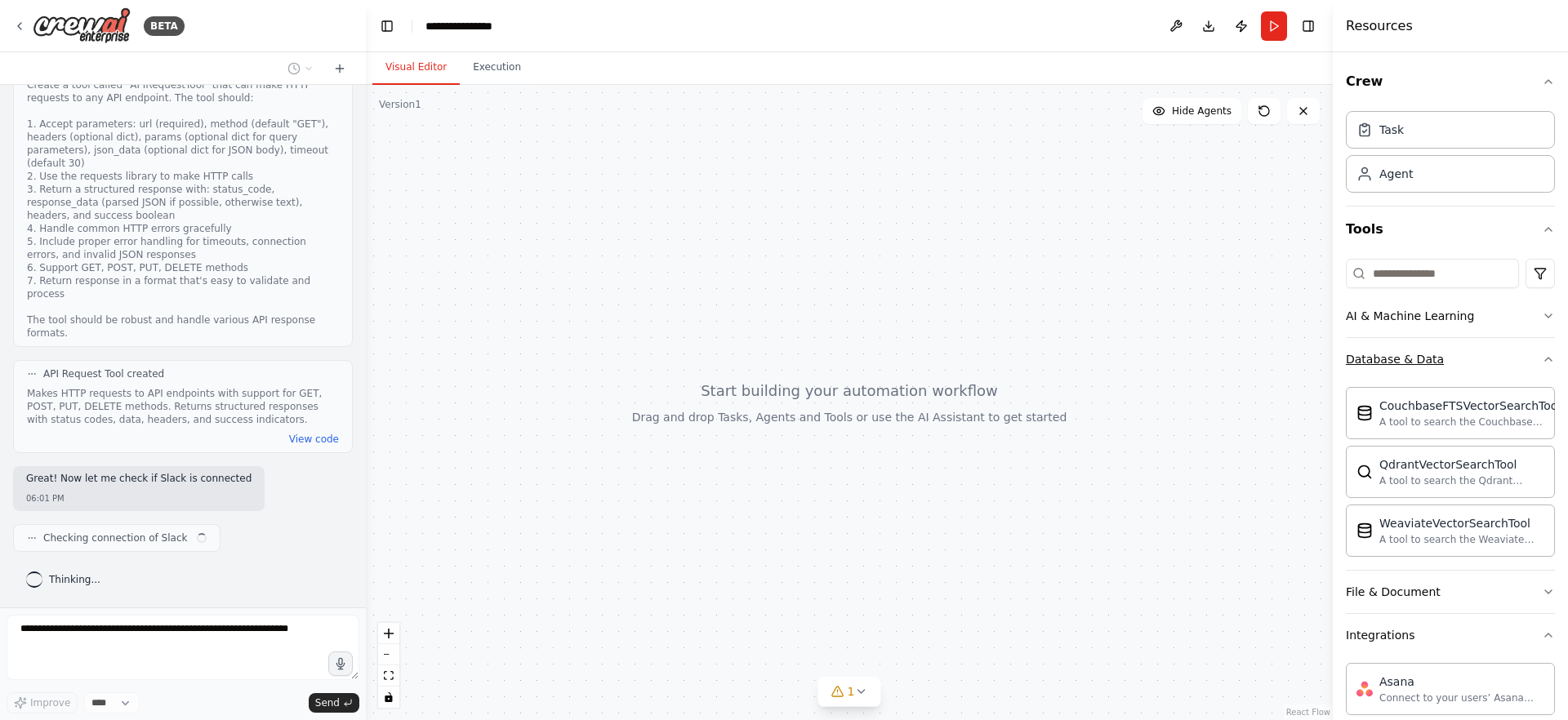
scroll to position [864, 0]
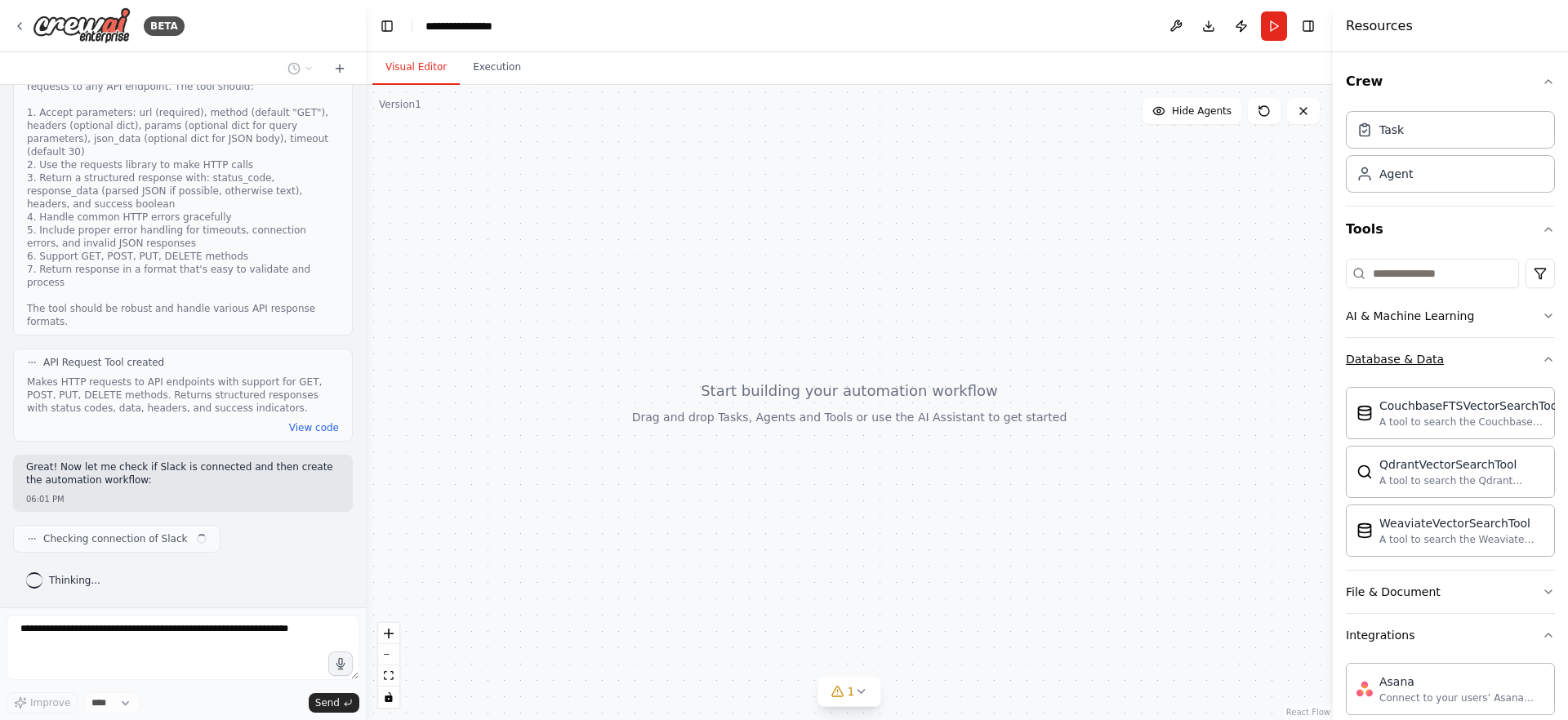
click at [1542, 362] on icon "button" at bounding box center [1548, 359] width 13 height 13
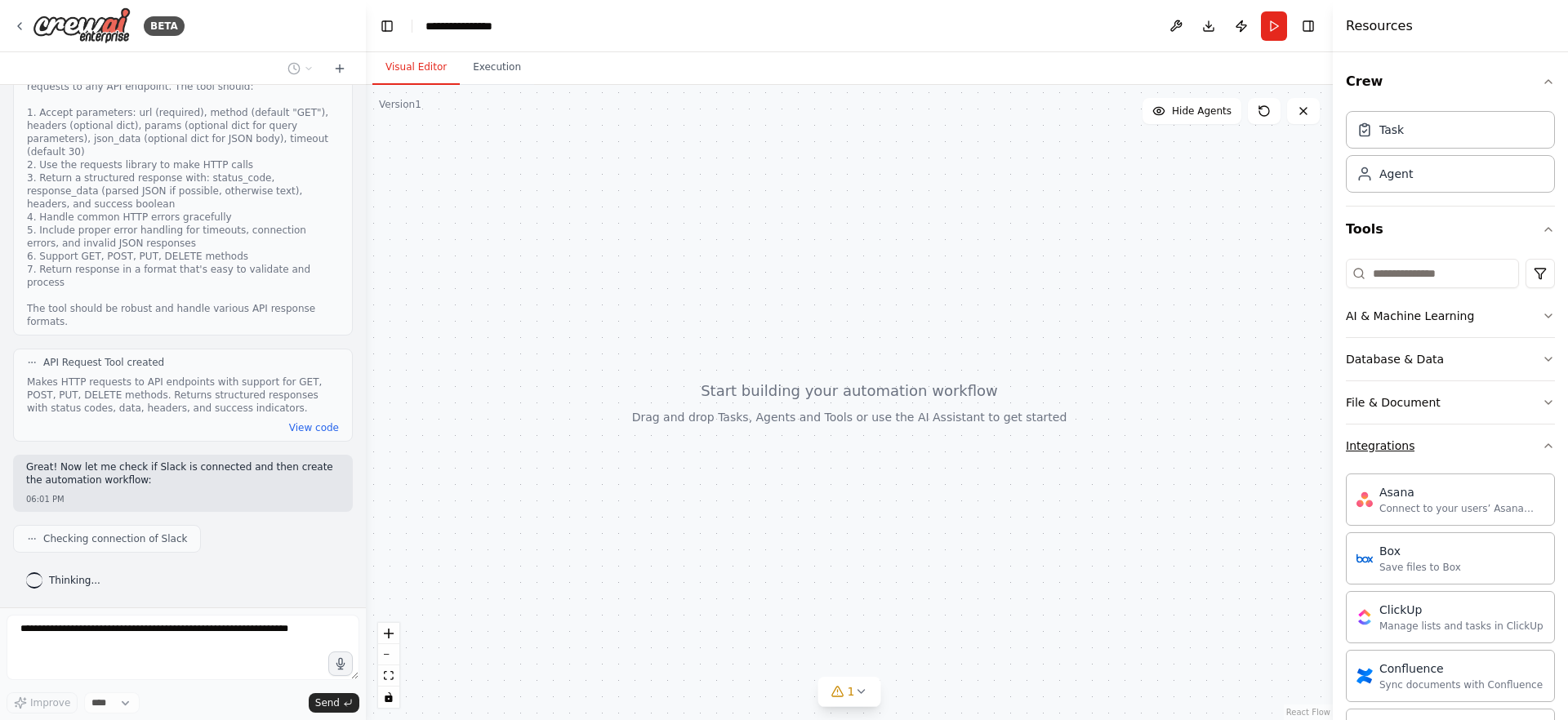
click at [1529, 449] on button "Integrations" at bounding box center [1450, 446] width 209 height 43
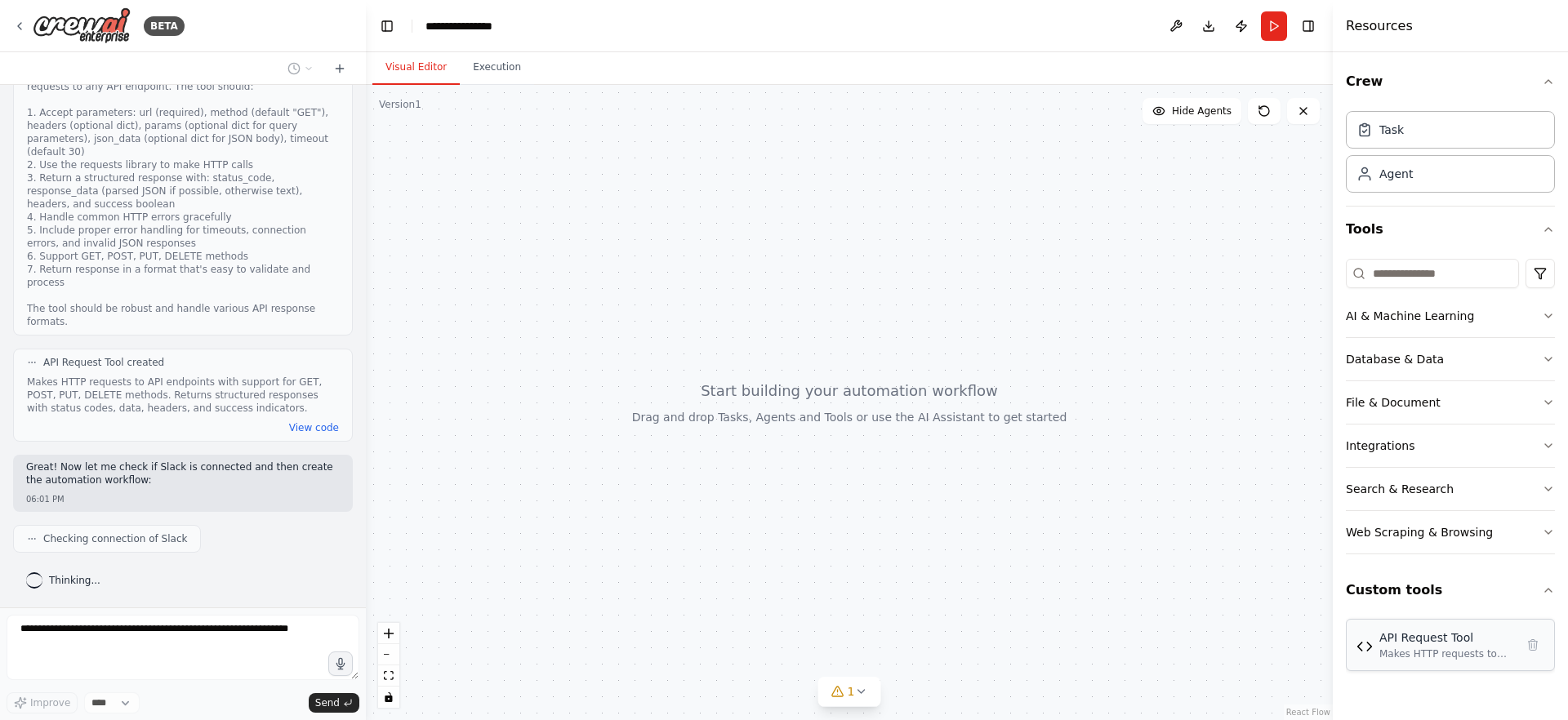
click at [1442, 650] on div "Makes HTTP requests to API endpoints with support for GET, POST, PUT, DELETE me…" at bounding box center [1447, 654] width 135 height 13
click at [1368, 649] on img at bounding box center [1365, 647] width 16 height 16
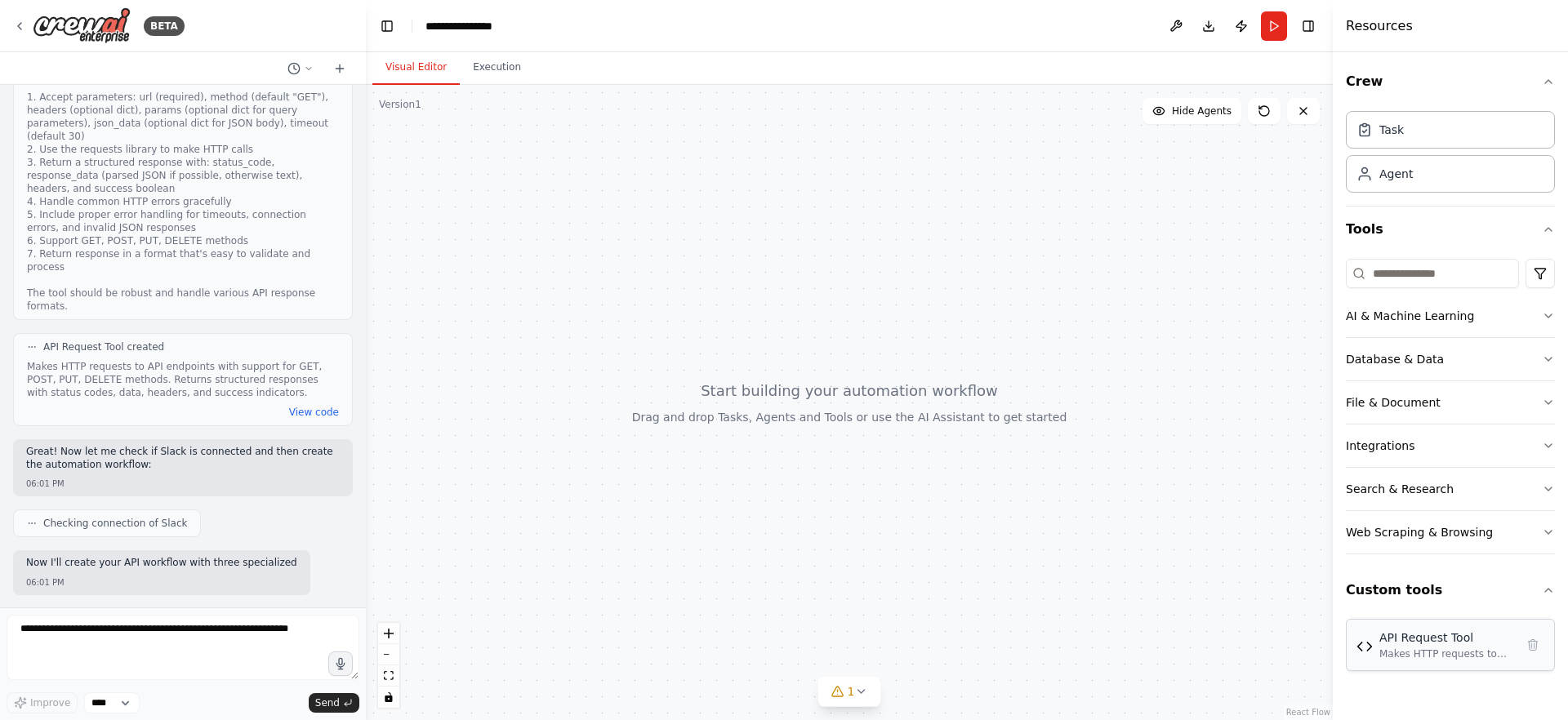
click at [1369, 649] on img at bounding box center [1365, 647] width 16 height 16
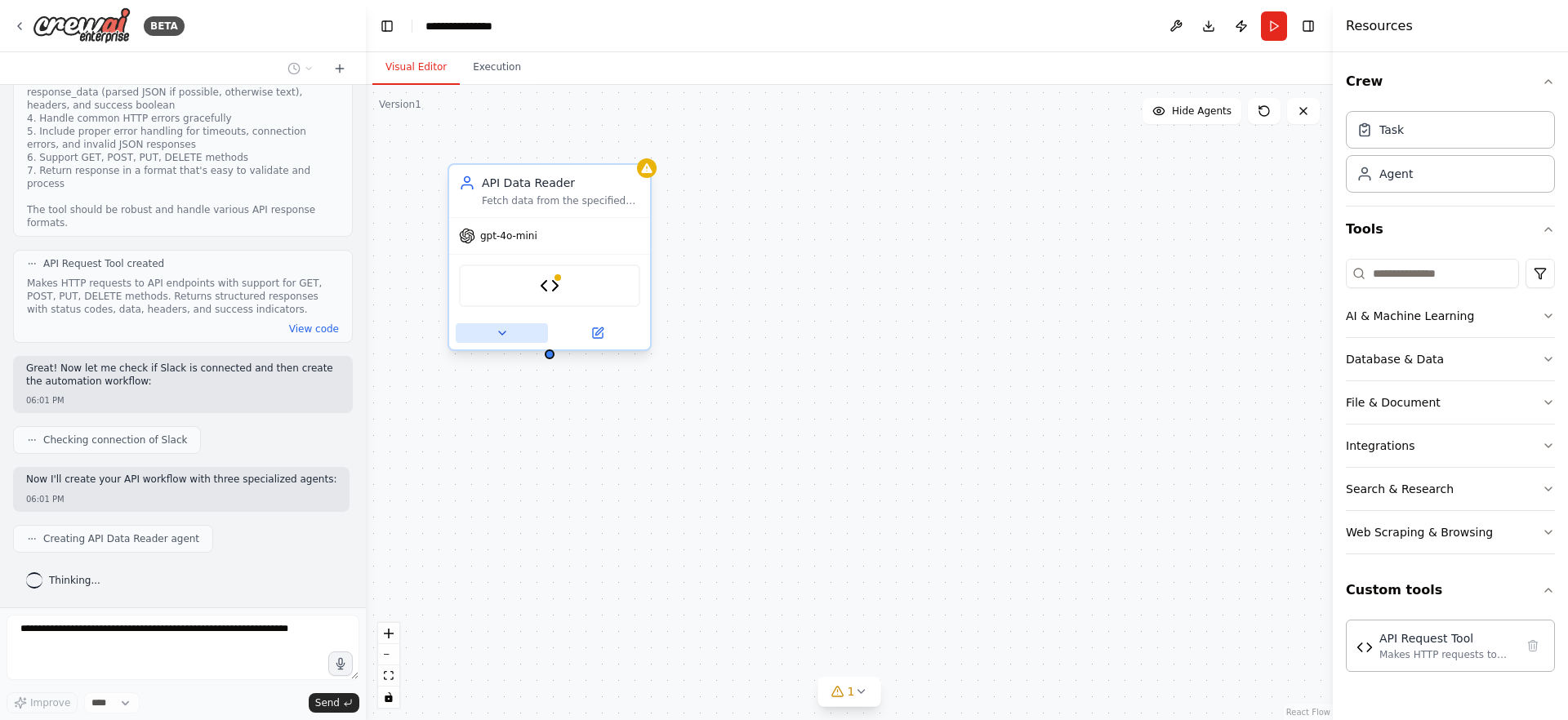
click at [508, 332] on button at bounding box center [502, 333] width 93 height 20
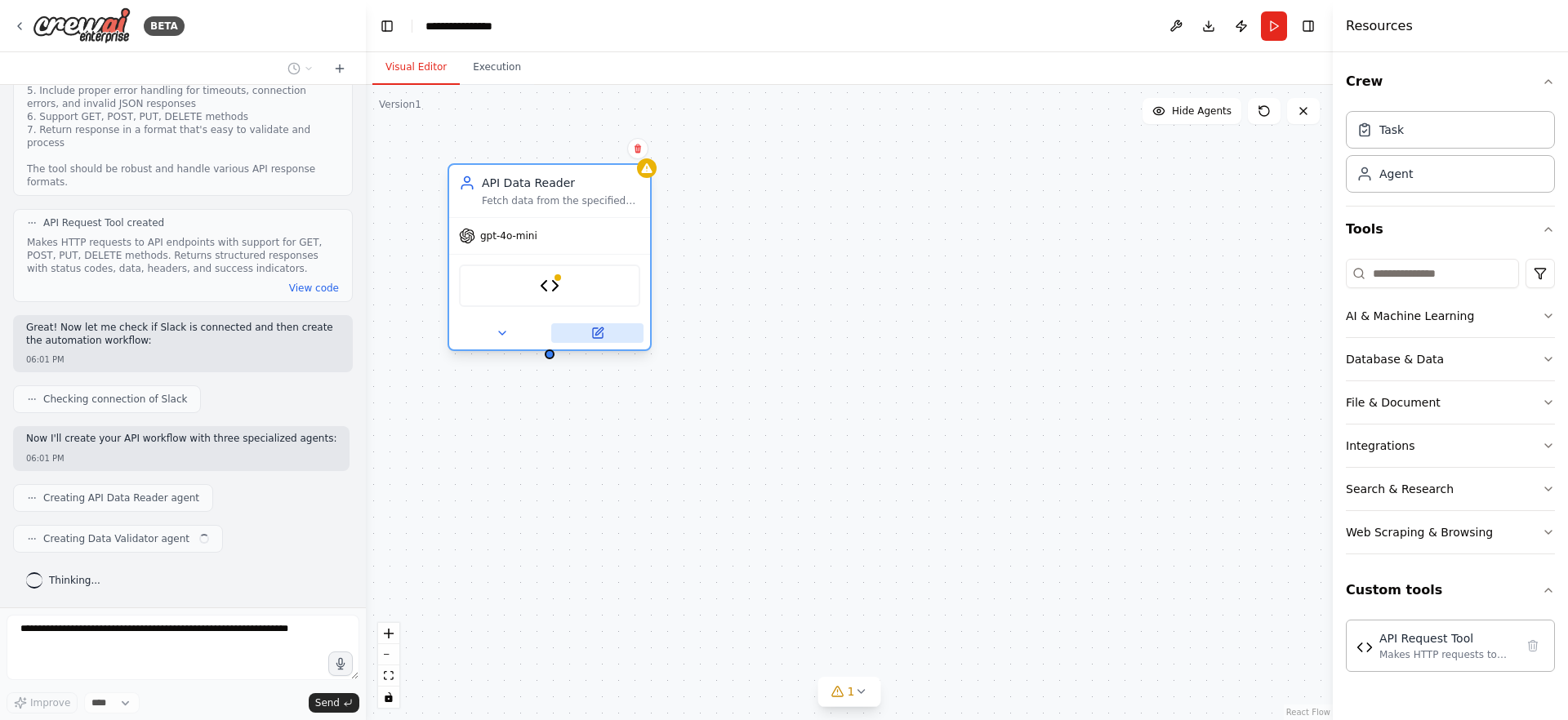
click at [632, 342] on button at bounding box center [597, 333] width 93 height 20
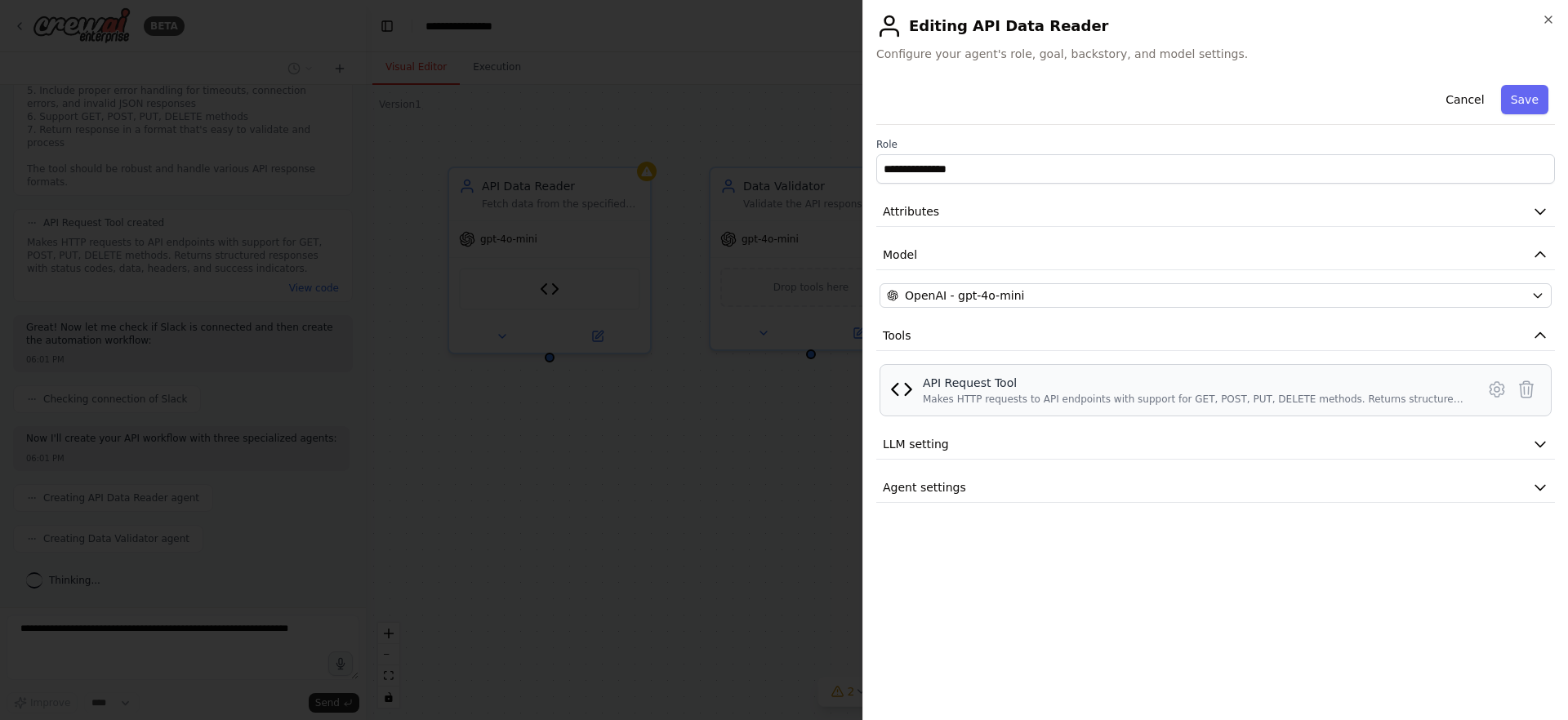
click at [1013, 387] on div "API Request Tool" at bounding box center [1194, 383] width 543 height 16
click at [701, 455] on div at bounding box center [784, 360] width 1568 height 720
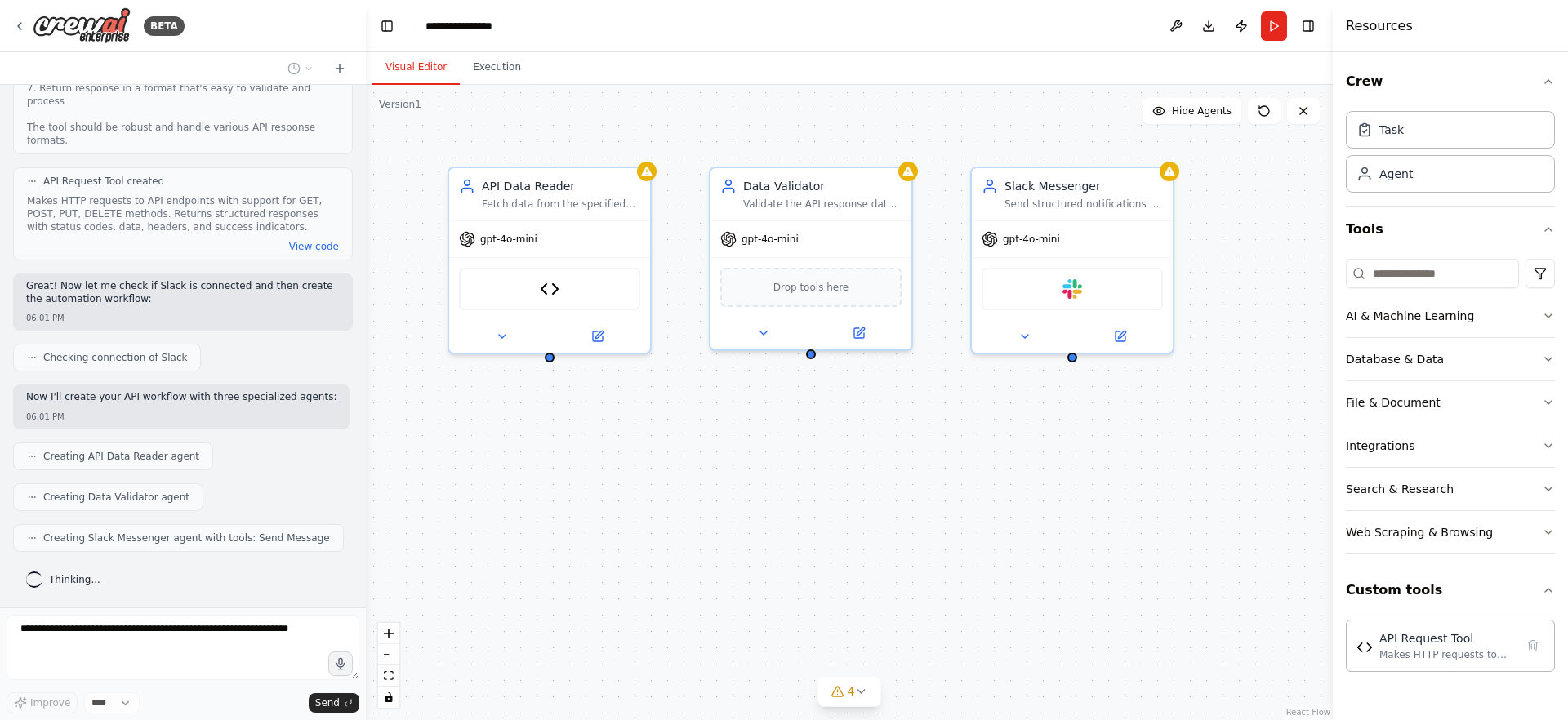
scroll to position [1144, 0]
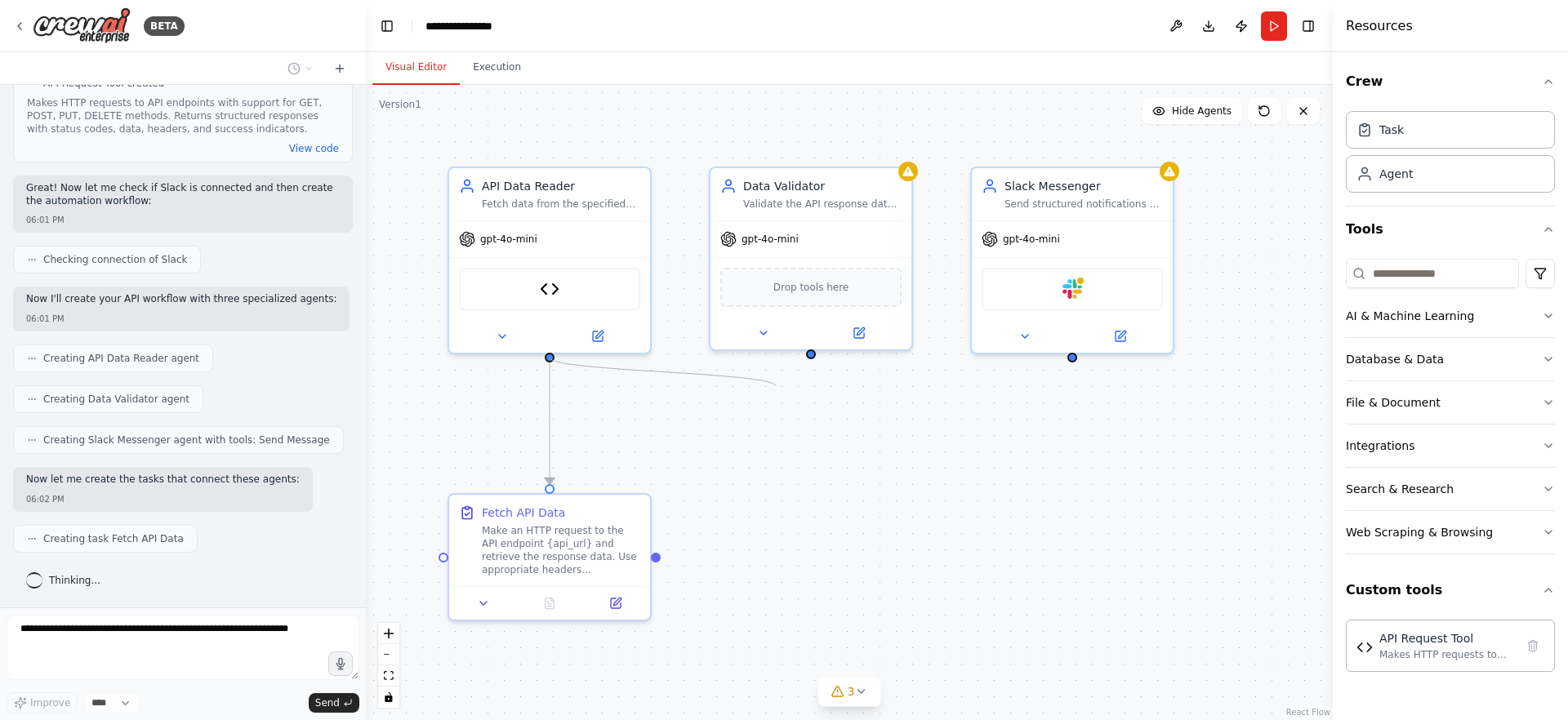
drag, startPoint x: 550, startPoint y: 358, endPoint x: 776, endPoint y: 386, distance: 227.7
click at [776, 386] on div ".deletable-edge-delete-btn { width: 20px; height: 20px; border: 0px solid #ffff…" at bounding box center [849, 403] width 967 height 636
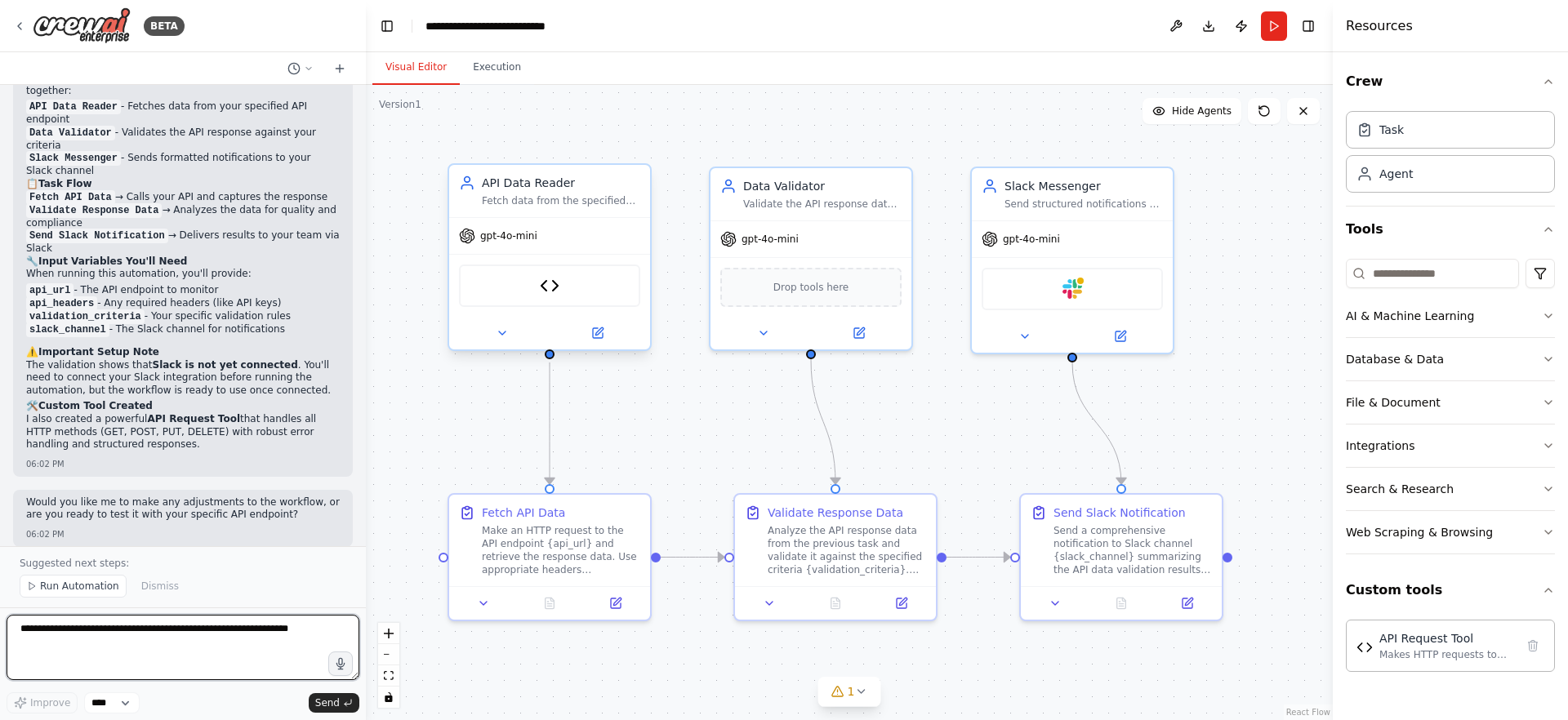
scroll to position [1920, 0]
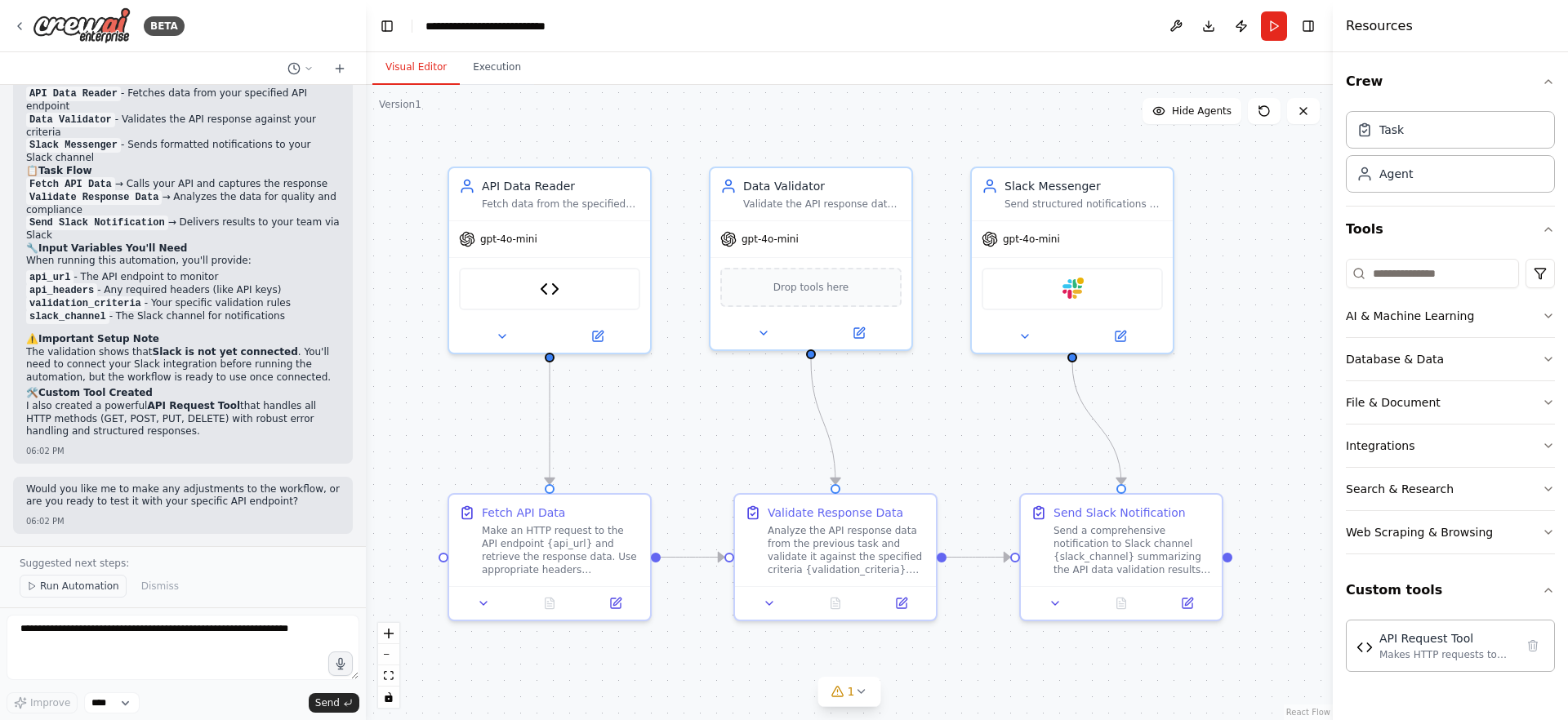
click at [57, 590] on span "Run Automation" at bounding box center [80, 586] width 80 height 13
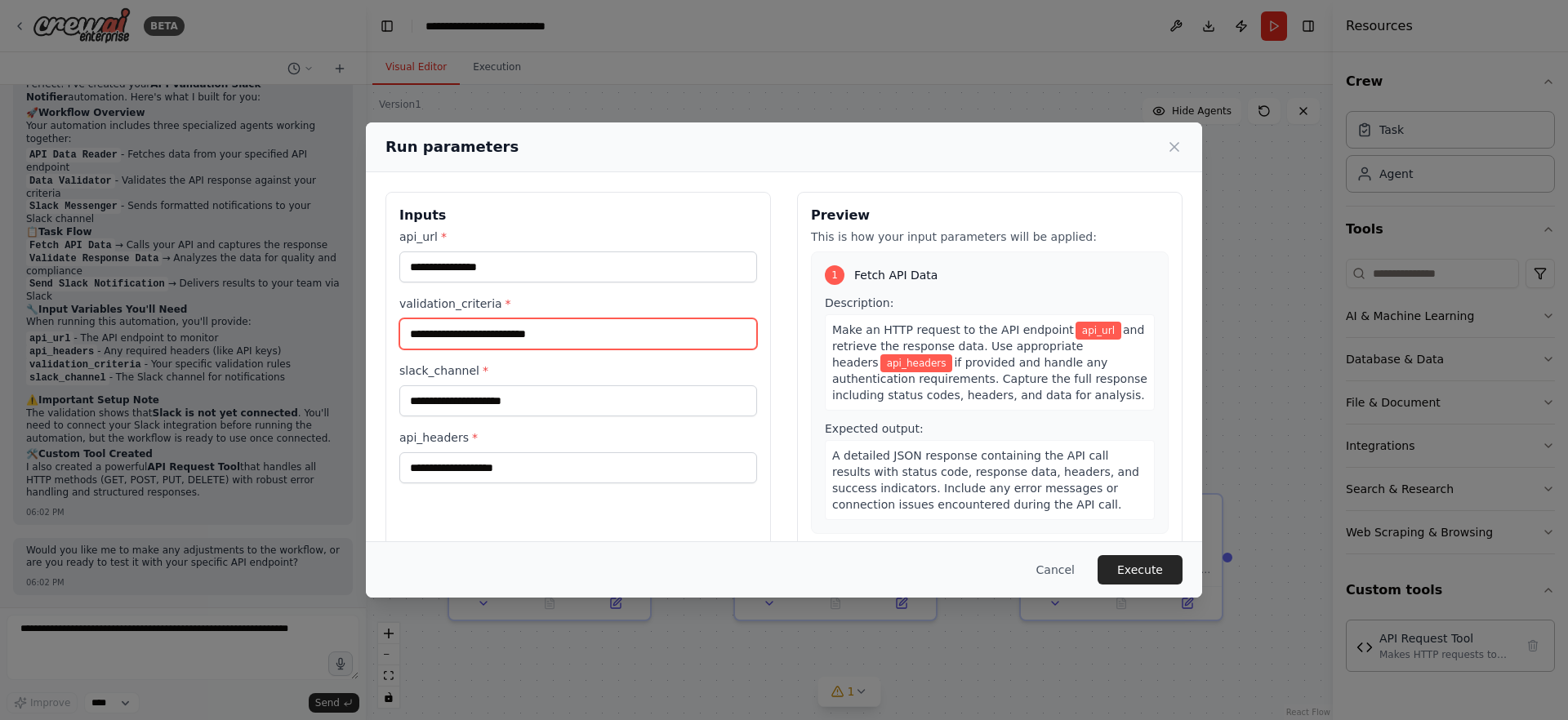
click at [479, 344] on input "validation_criteria *" at bounding box center [578, 334] width 358 height 31
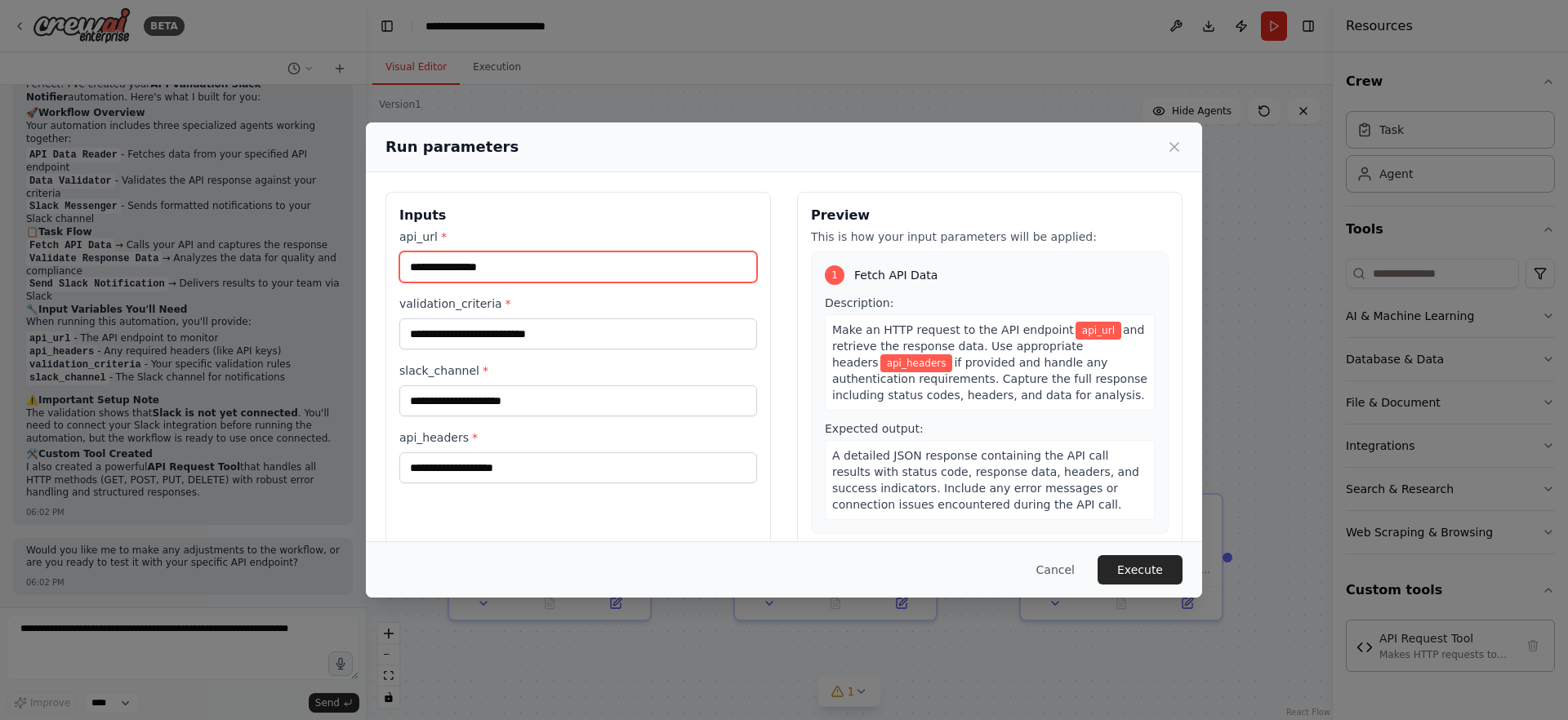
click at [508, 257] on input "api_url *" at bounding box center [578, 267] width 358 height 31
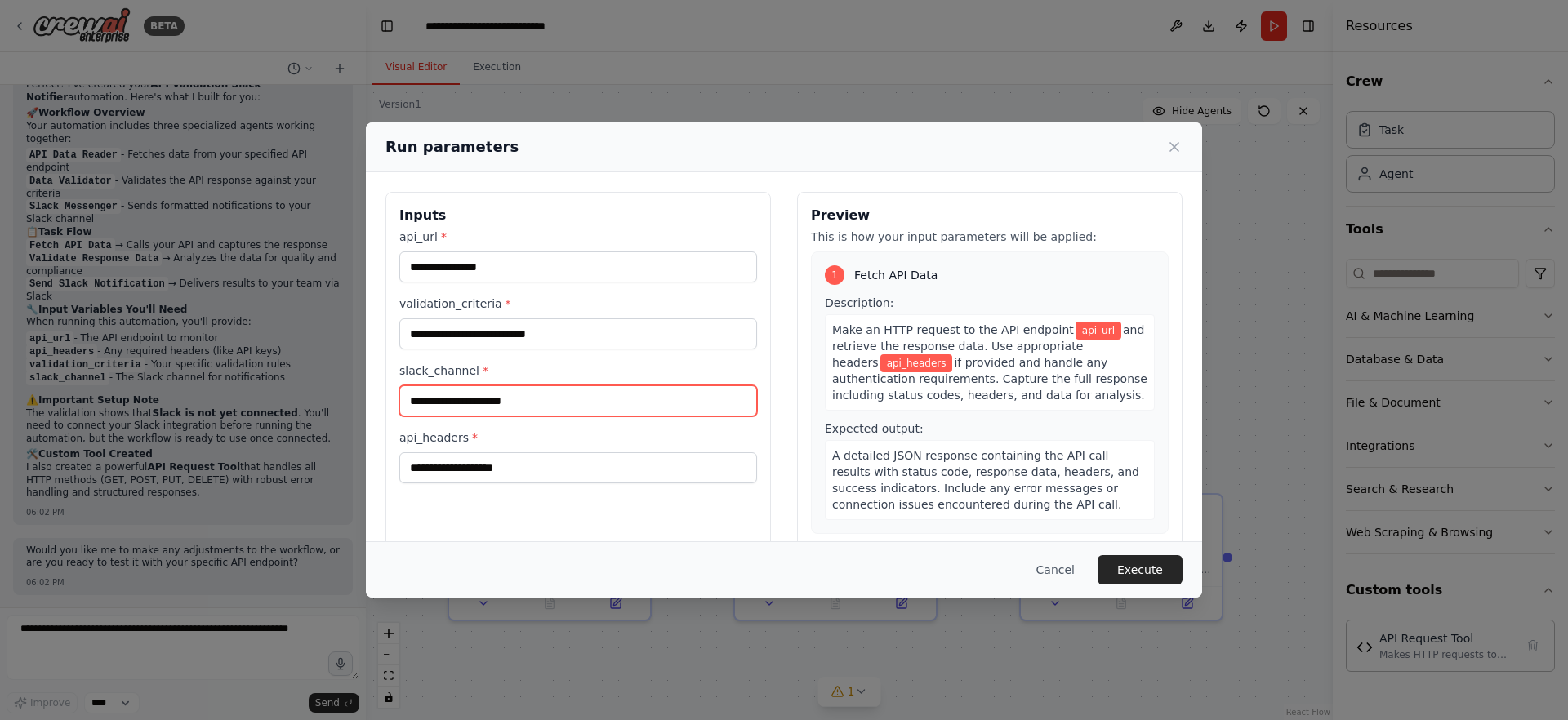
click at [513, 394] on input "slack_channel *" at bounding box center [578, 401] width 358 height 31
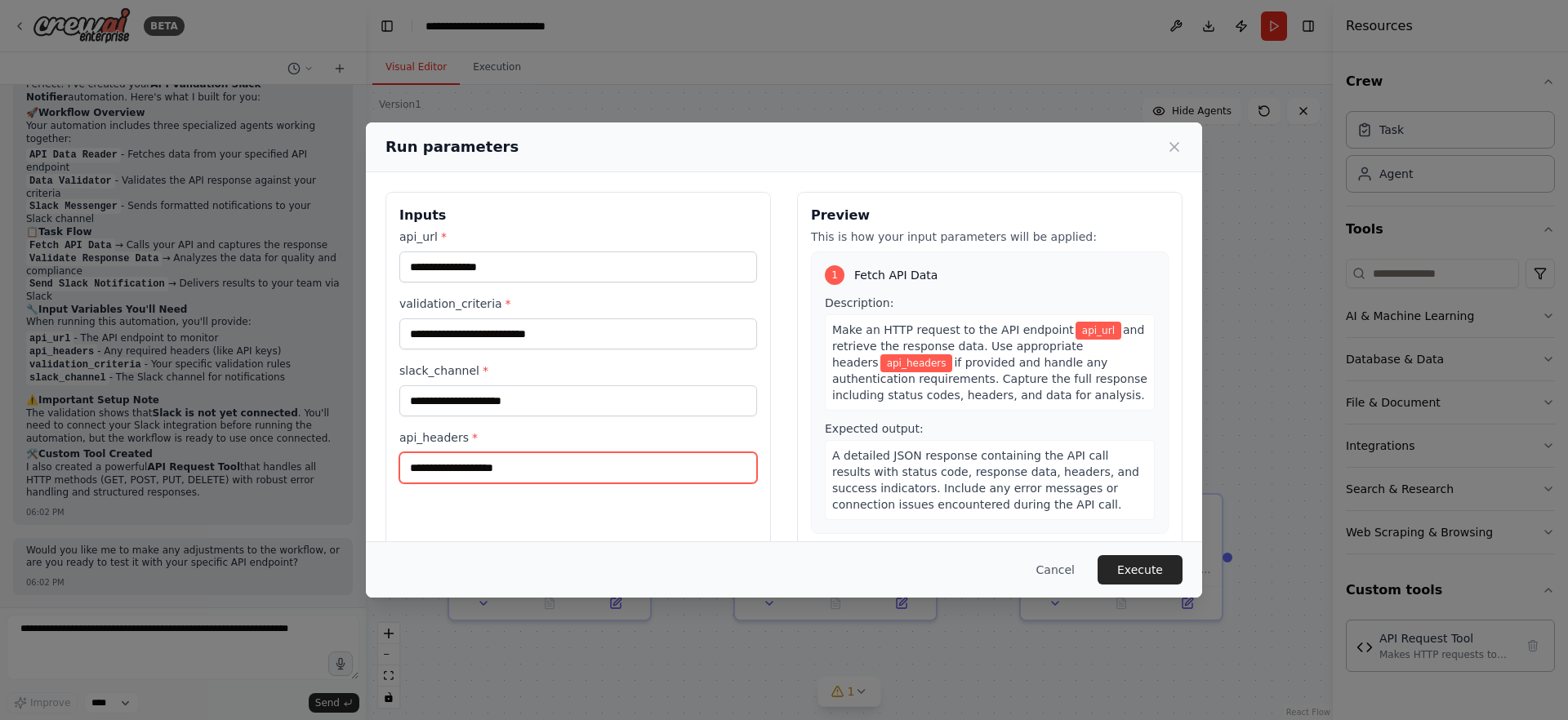
click at [493, 478] on input "api_headers *" at bounding box center [578, 468] width 358 height 31
click at [1051, 572] on button "Cancel" at bounding box center [1055, 570] width 65 height 30
